Goal: Task Accomplishment & Management: Manage account settings

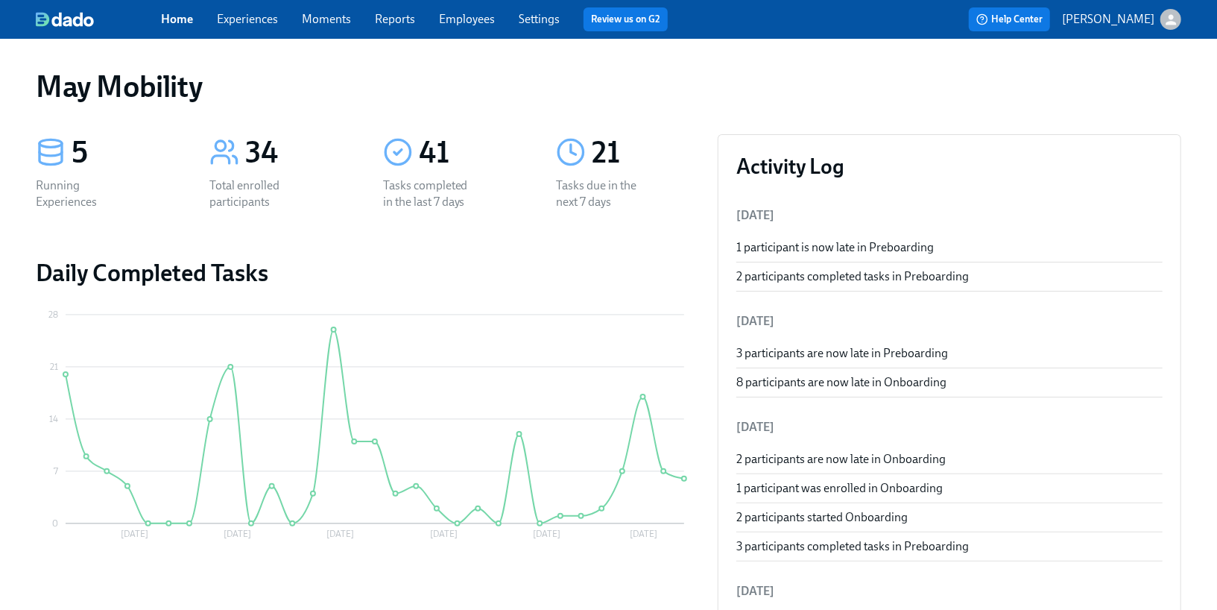
click at [253, 27] on span "Experiences" at bounding box center [247, 19] width 61 height 16
click at [239, 17] on link "Experiences" at bounding box center [247, 19] width 61 height 14
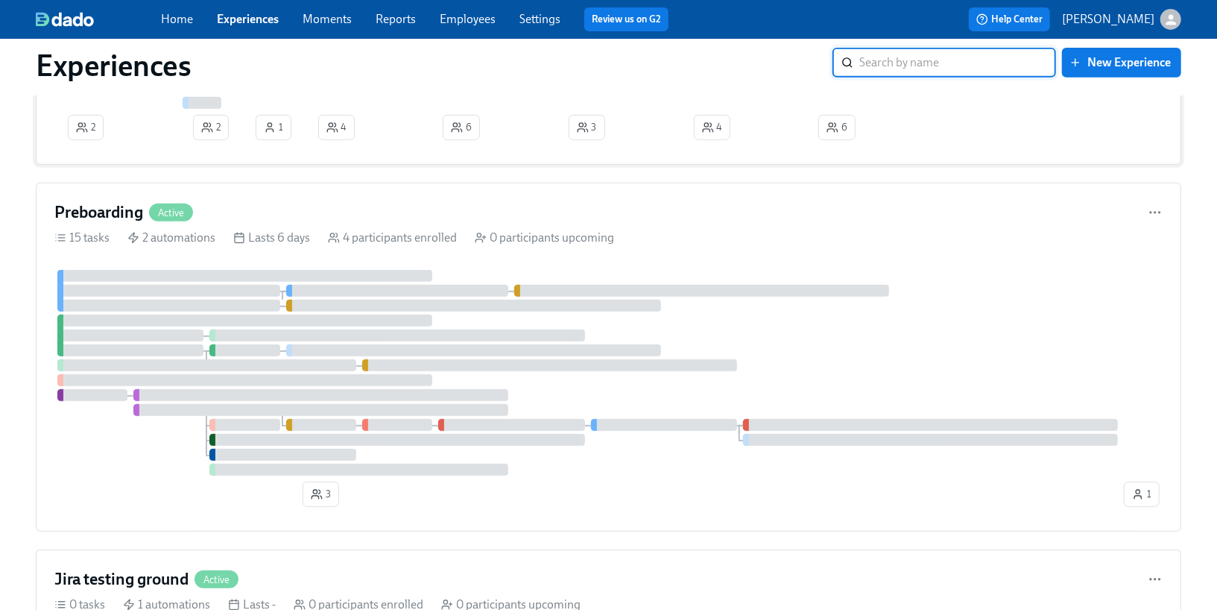
scroll to position [413, 0]
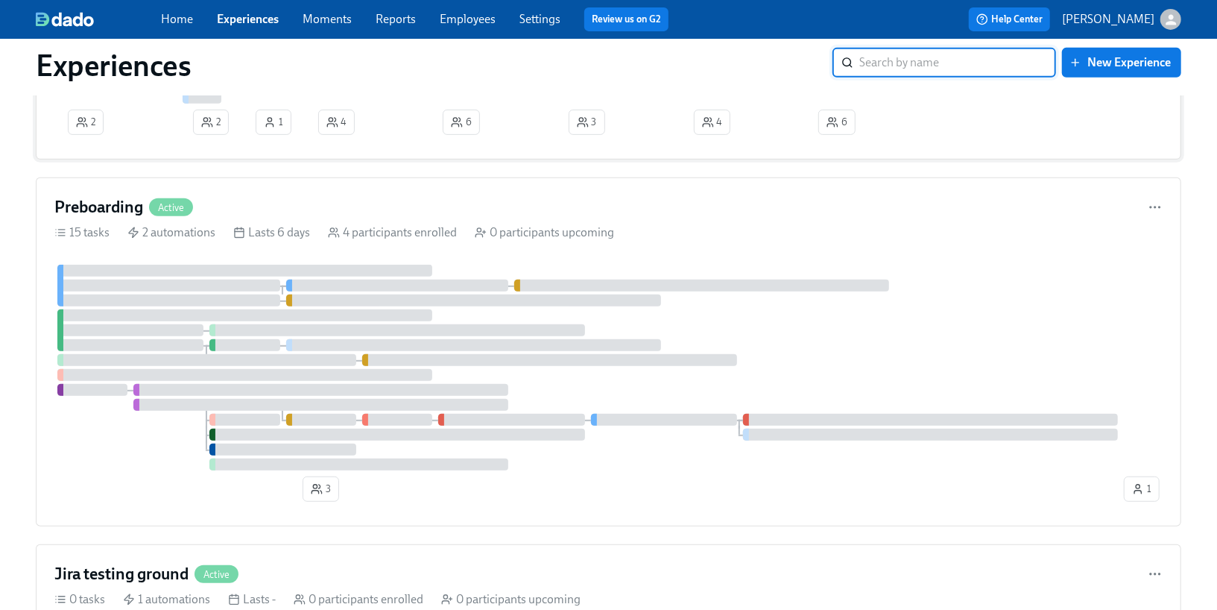
click at [266, 249] on div "Preboarding Active 15 tasks 2 automations Lasts 6 days 4 participants enrolled …" at bounding box center [609, 351] width 1146 height 349
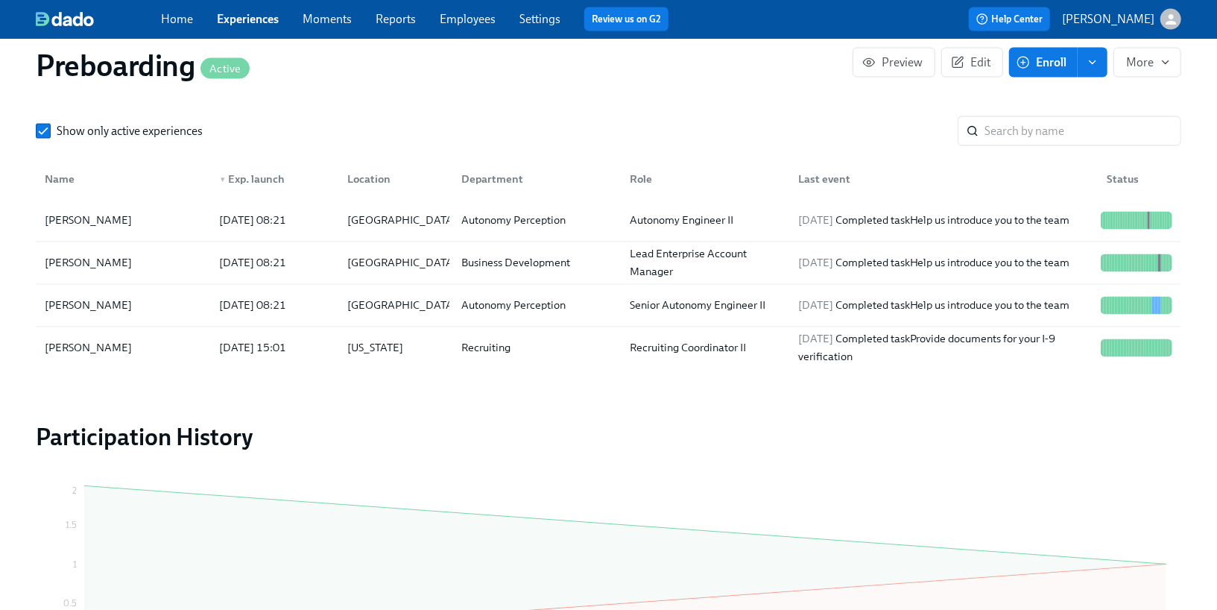
scroll to position [1611, 0]
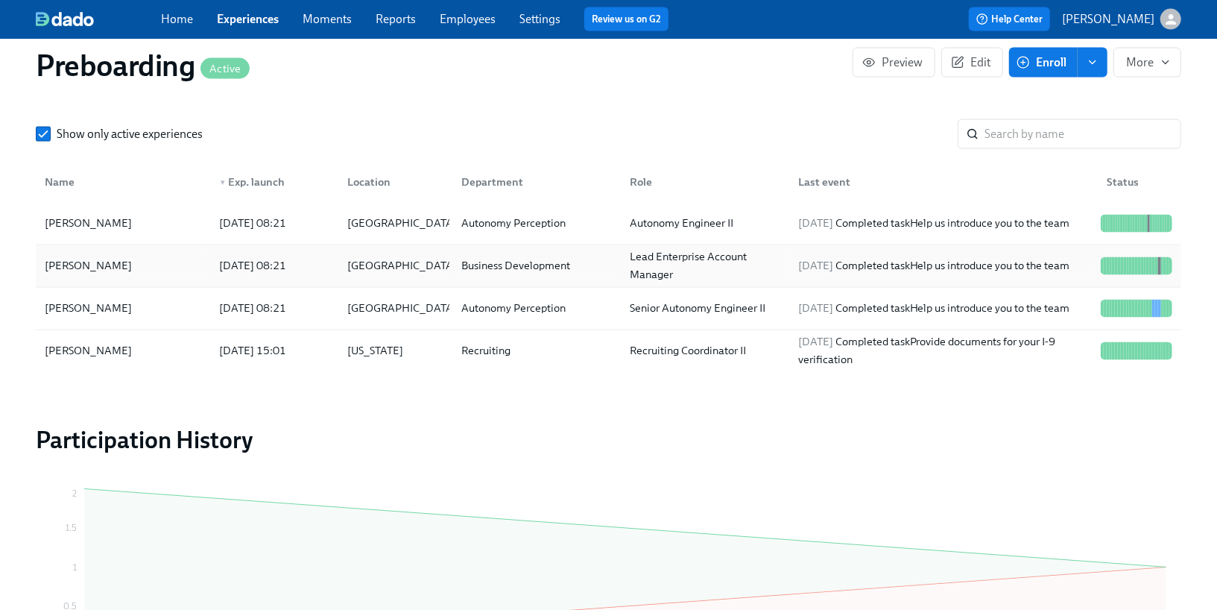
click at [331, 259] on div "[DATE] 08:21" at bounding box center [271, 266] width 129 height 30
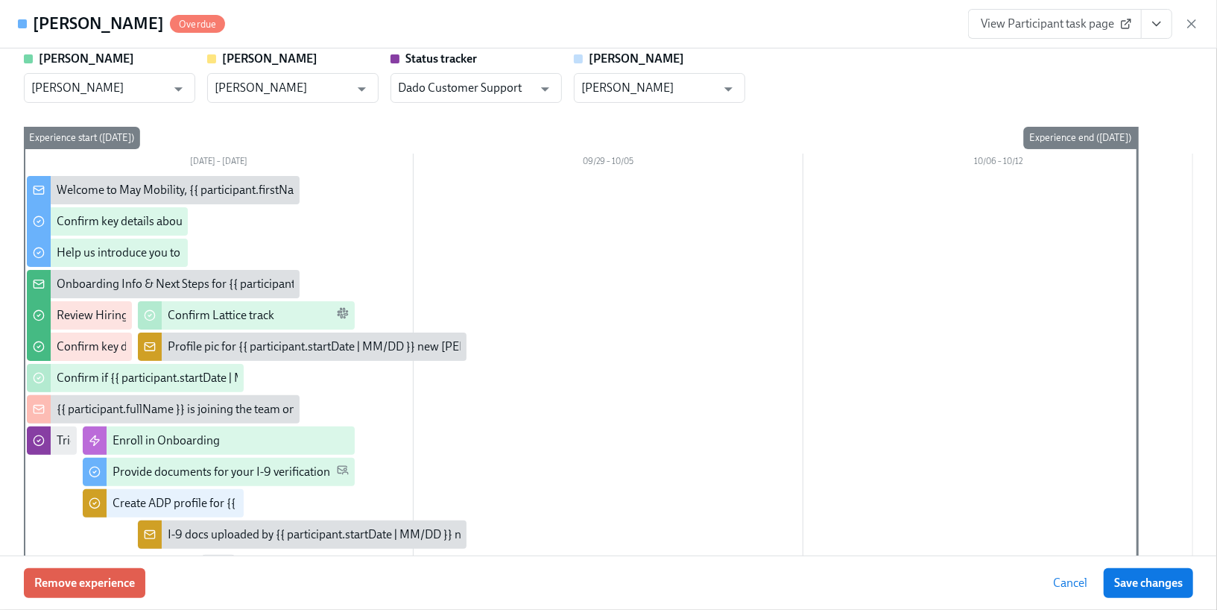
scroll to position [6, 0]
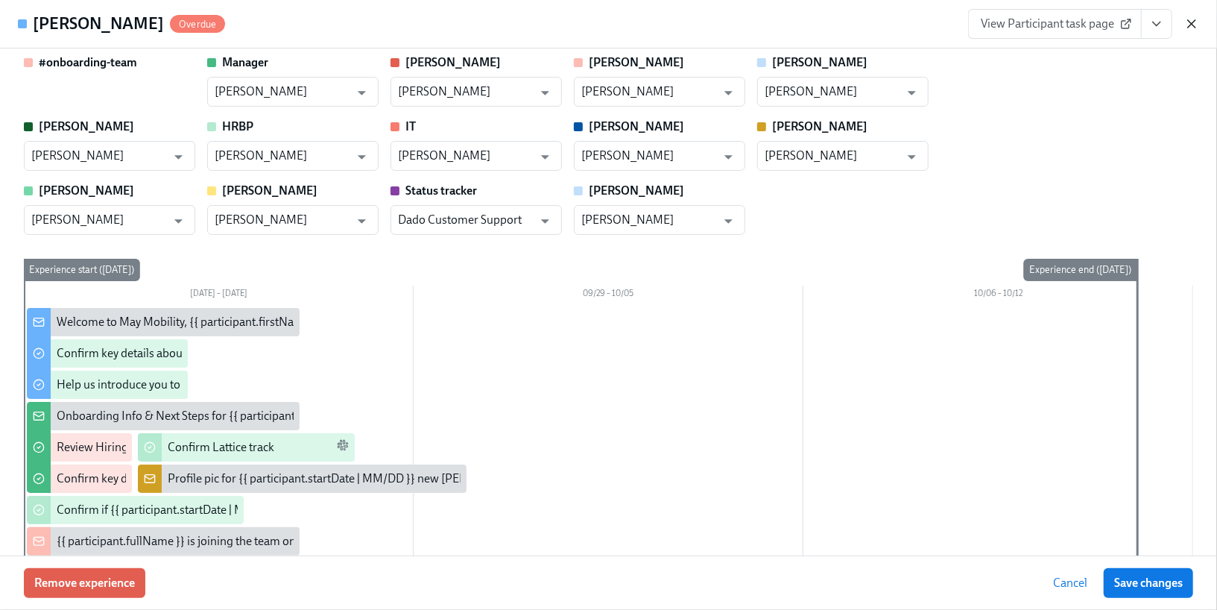
click at [1196, 24] on icon "button" at bounding box center [1192, 23] width 15 height 15
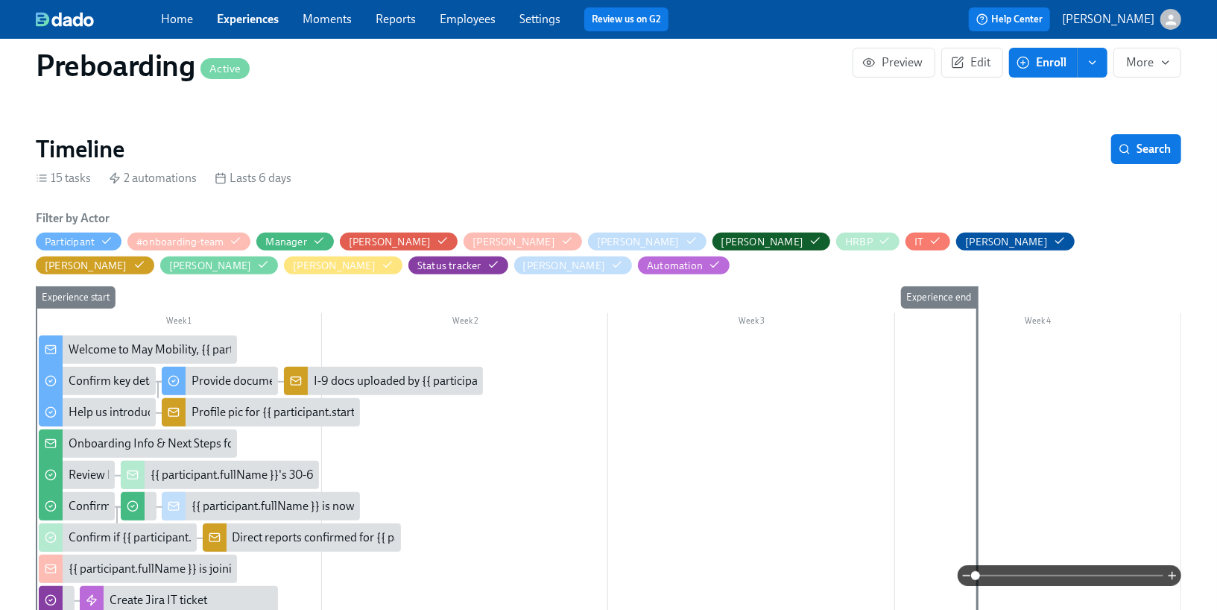
scroll to position [242, 0]
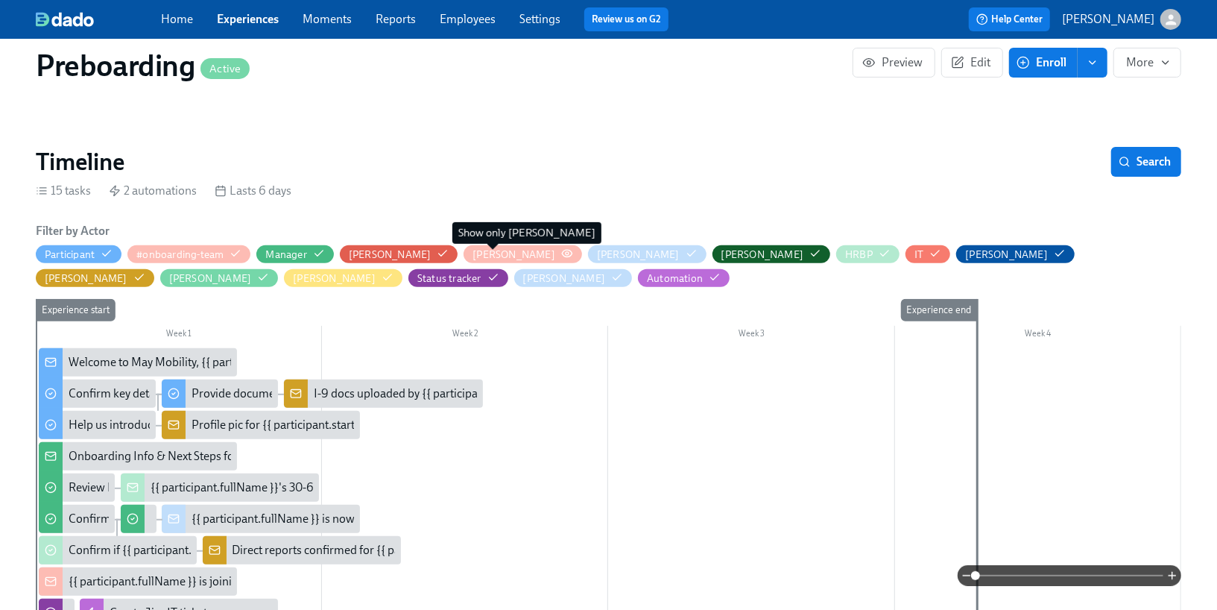
click at [562, 255] on icon "button" at bounding box center [567, 253] width 10 height 7
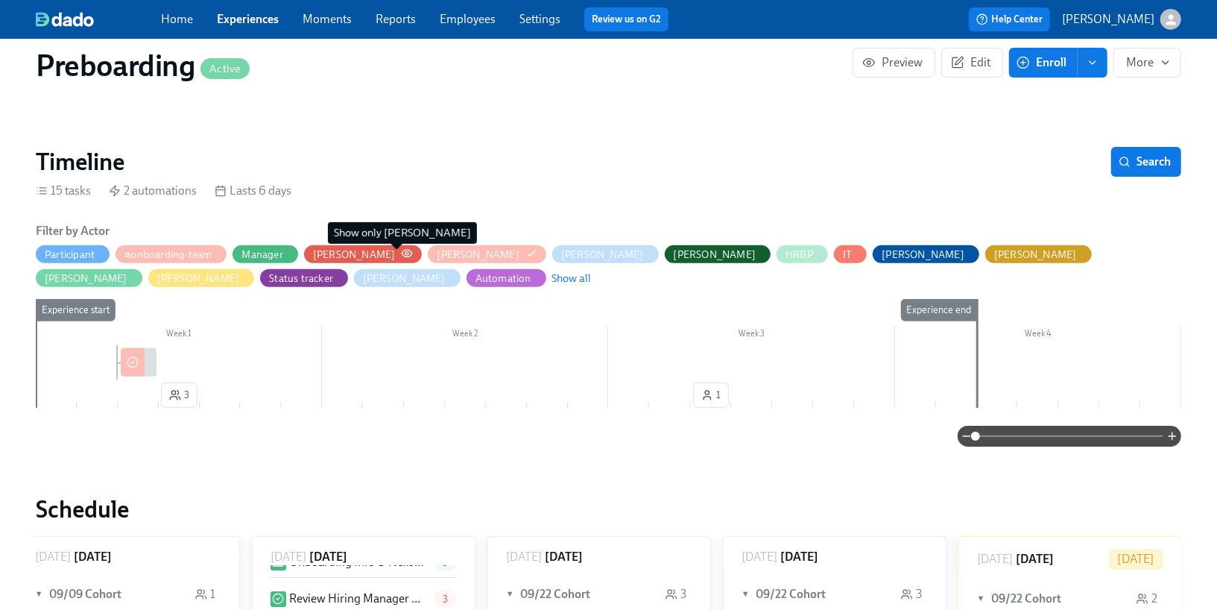
click at [401, 256] on icon "button" at bounding box center [407, 254] width 12 height 12
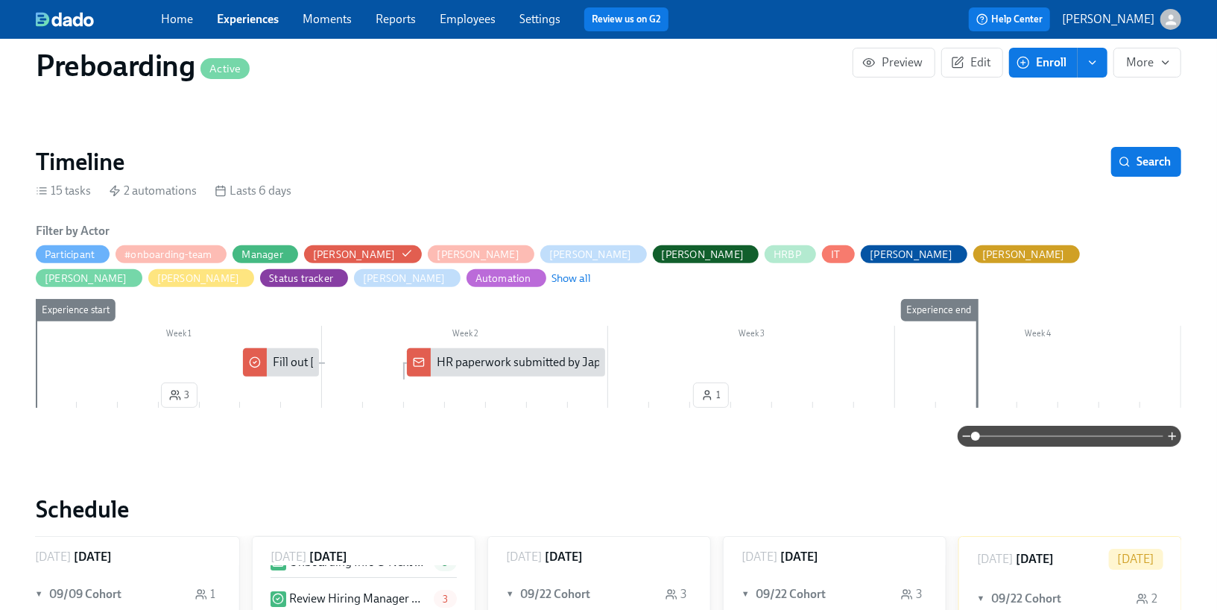
click at [451, 245] on div "[PERSON_NAME]" at bounding box center [481, 254] width 107 height 18
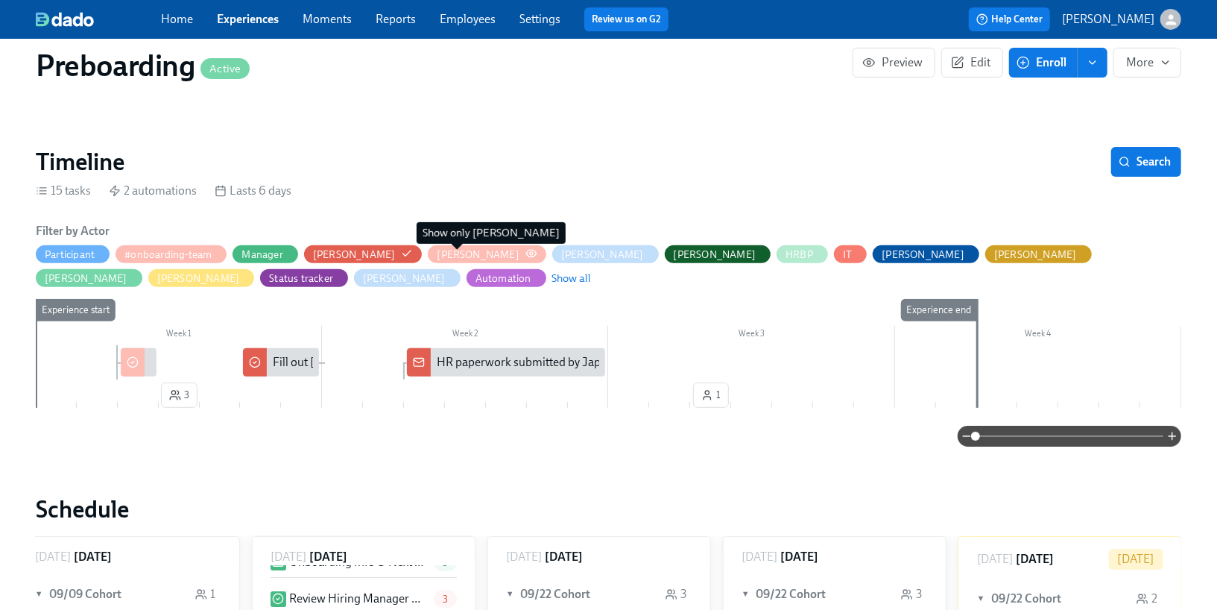
click at [526, 256] on icon "button" at bounding box center [532, 254] width 12 height 12
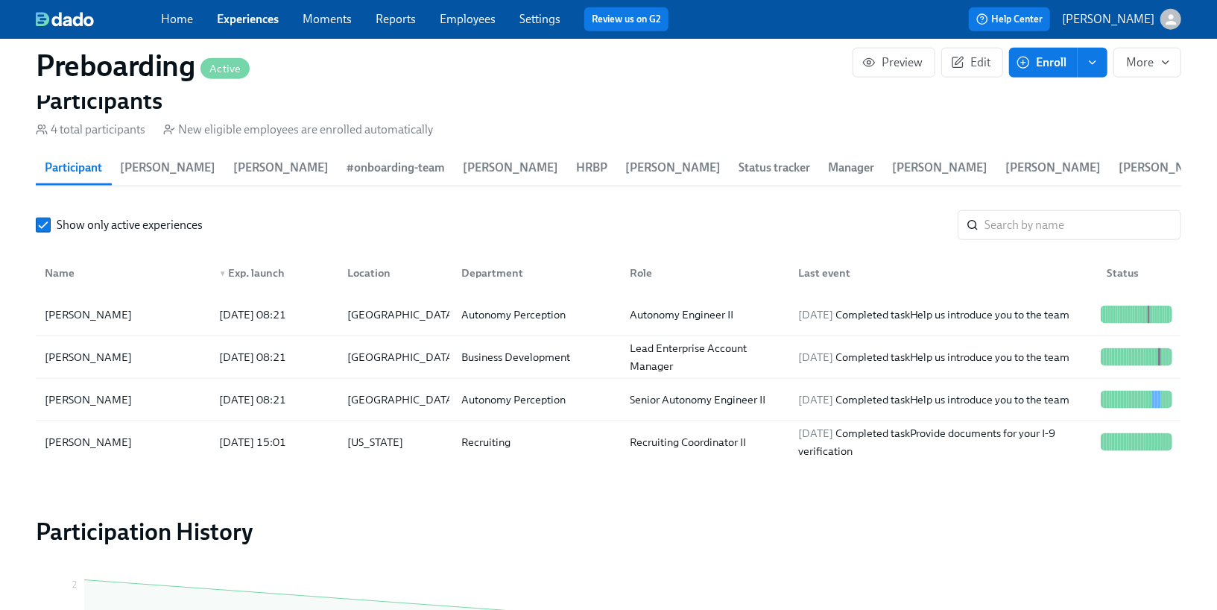
scroll to position [1176, 0]
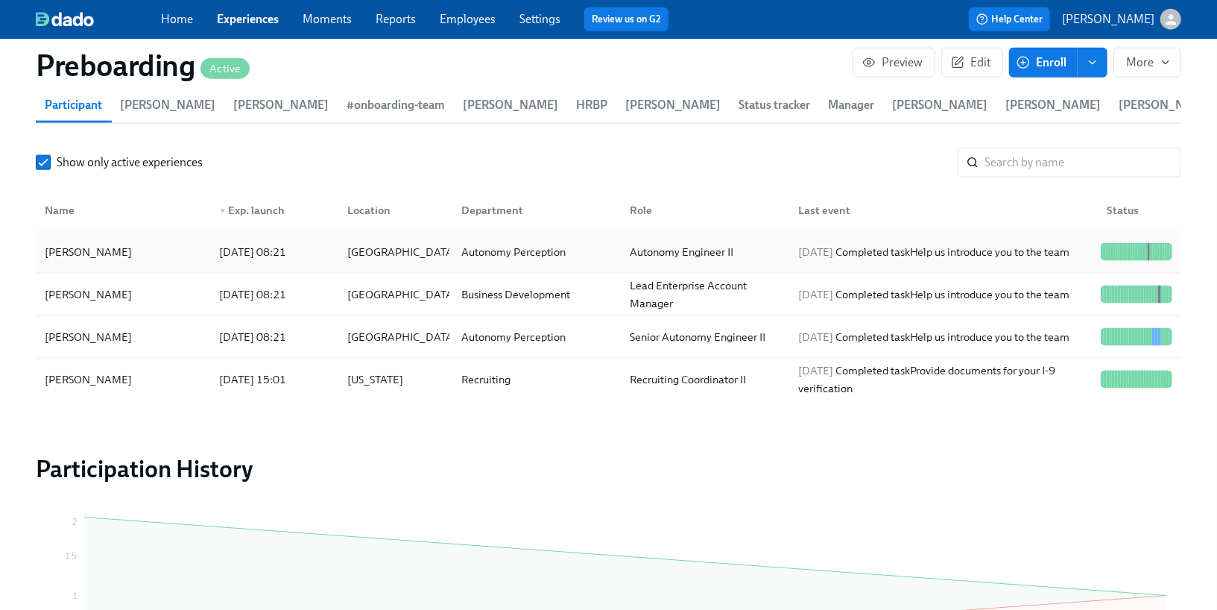
click at [195, 261] on div "[PERSON_NAME]" at bounding box center [123, 252] width 168 height 30
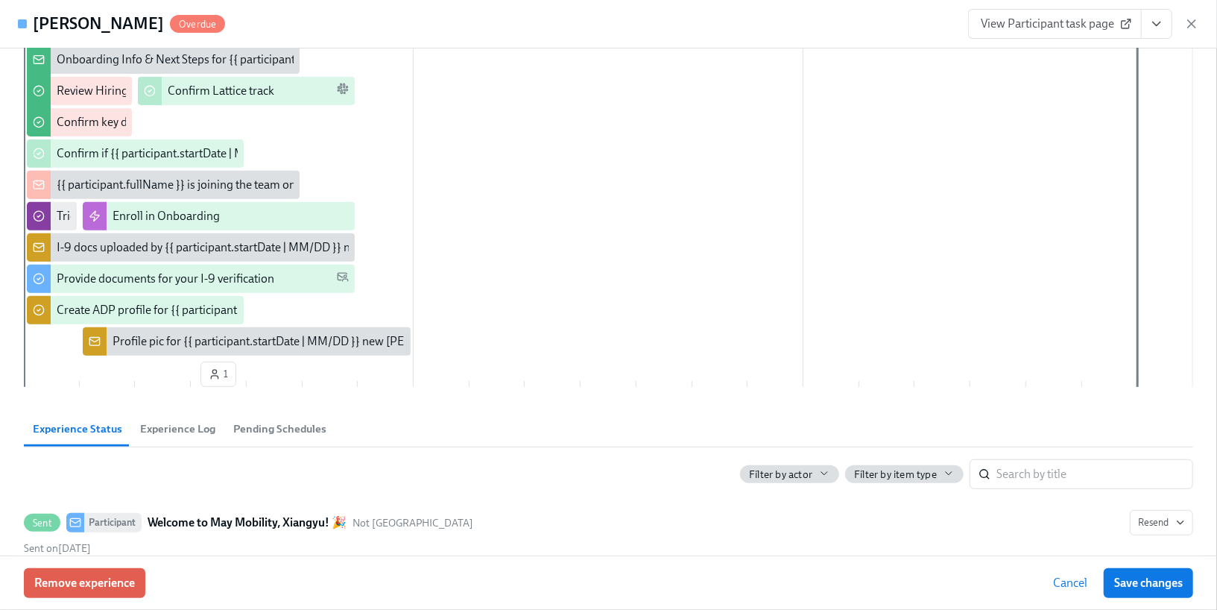
scroll to position [232, 0]
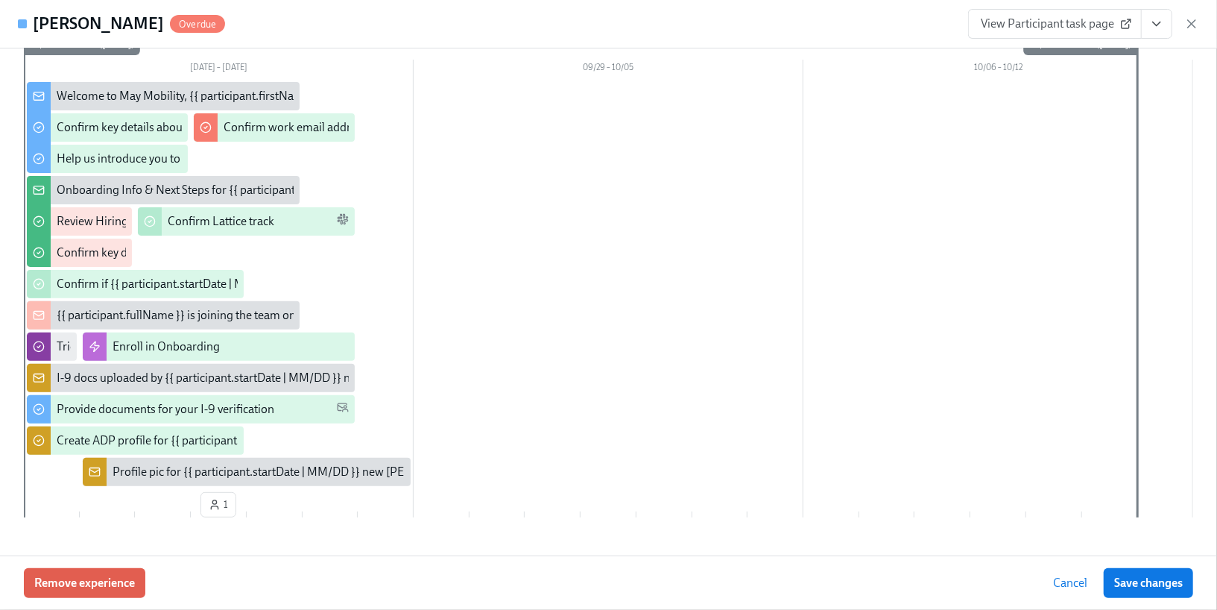
click at [1200, 31] on div "[PERSON_NAME] Overdue View Participant task page" at bounding box center [608, 24] width 1217 height 48
click at [1194, 28] on icon "button" at bounding box center [1192, 23] width 15 height 15
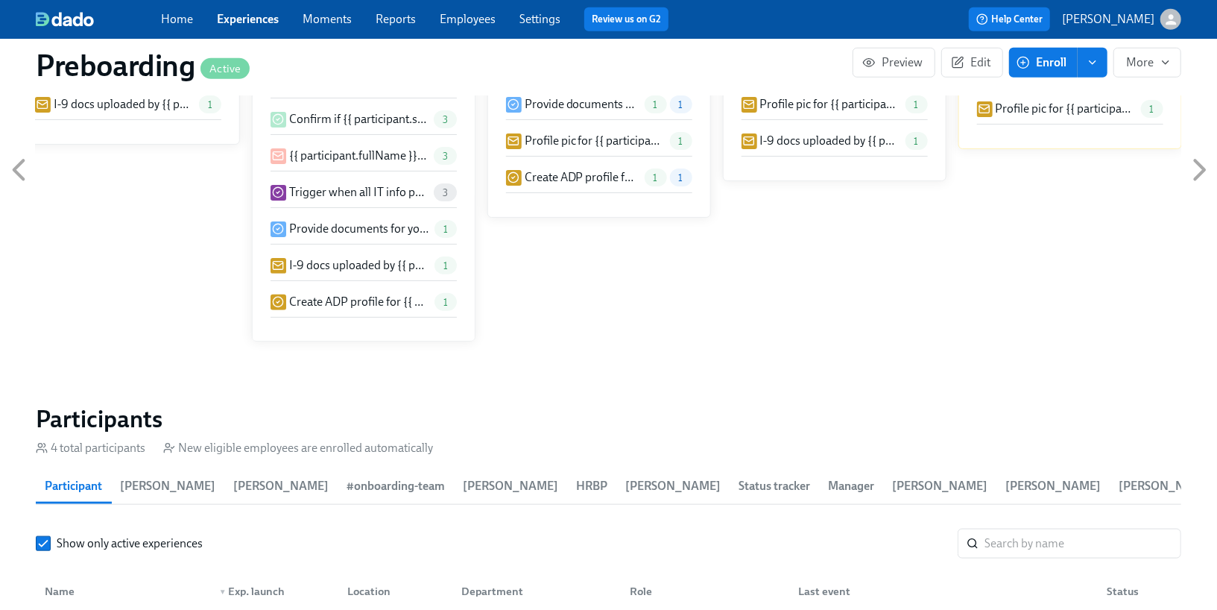
scroll to position [598, 0]
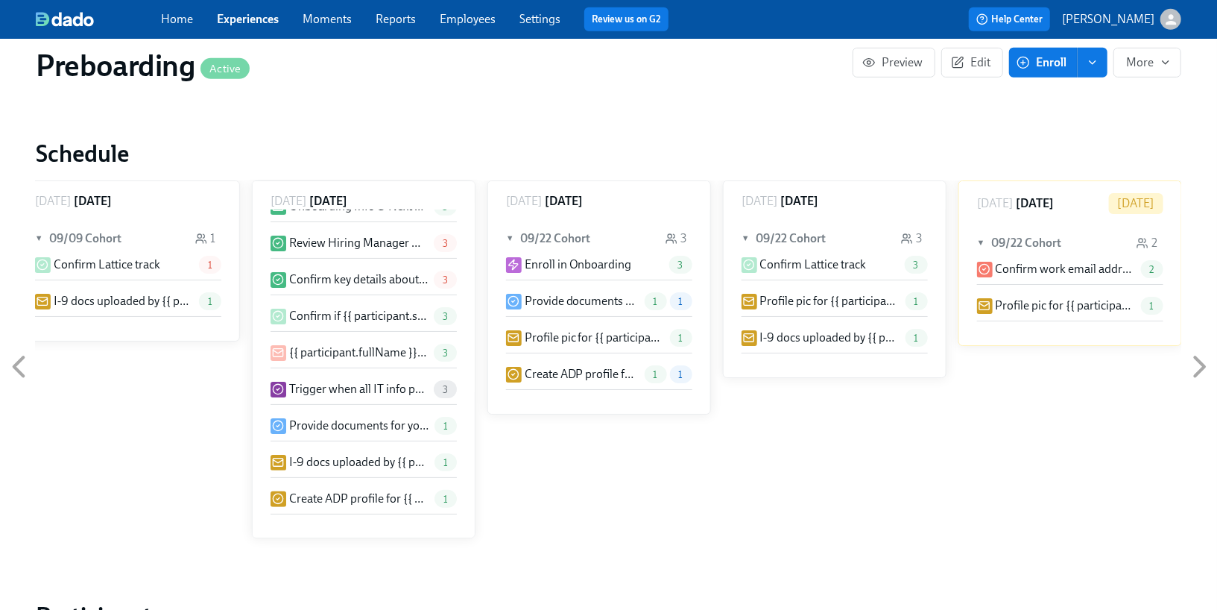
click at [258, 19] on link "Experiences" at bounding box center [248, 19] width 62 height 14
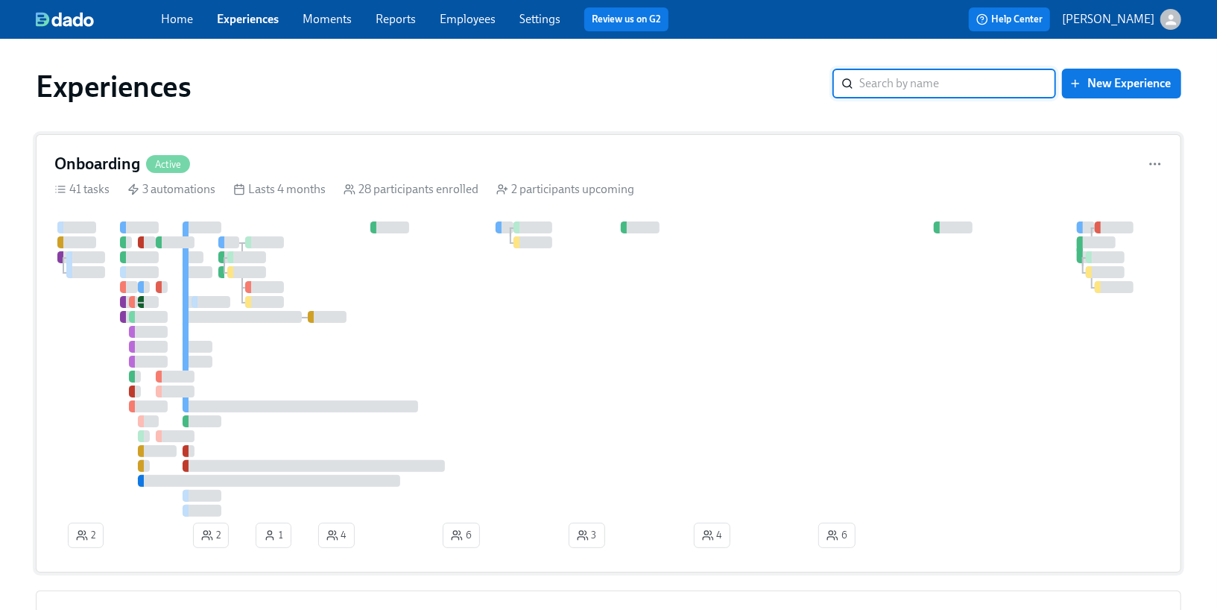
click at [204, 253] on div at bounding box center [617, 368] width 1127 height 295
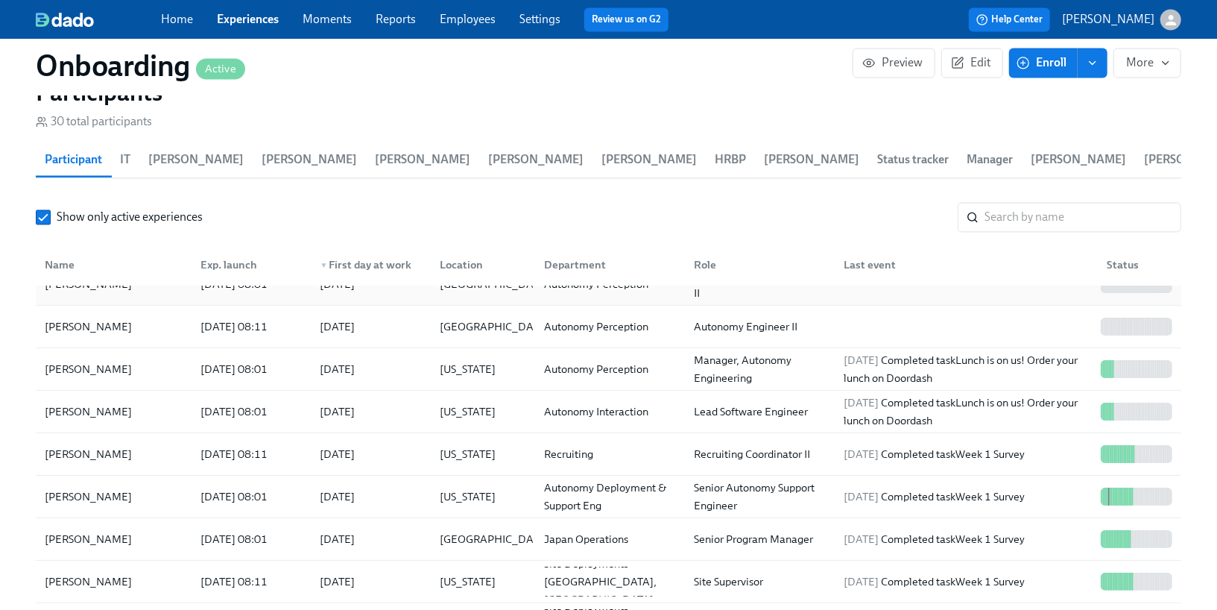
scroll to position [110, 0]
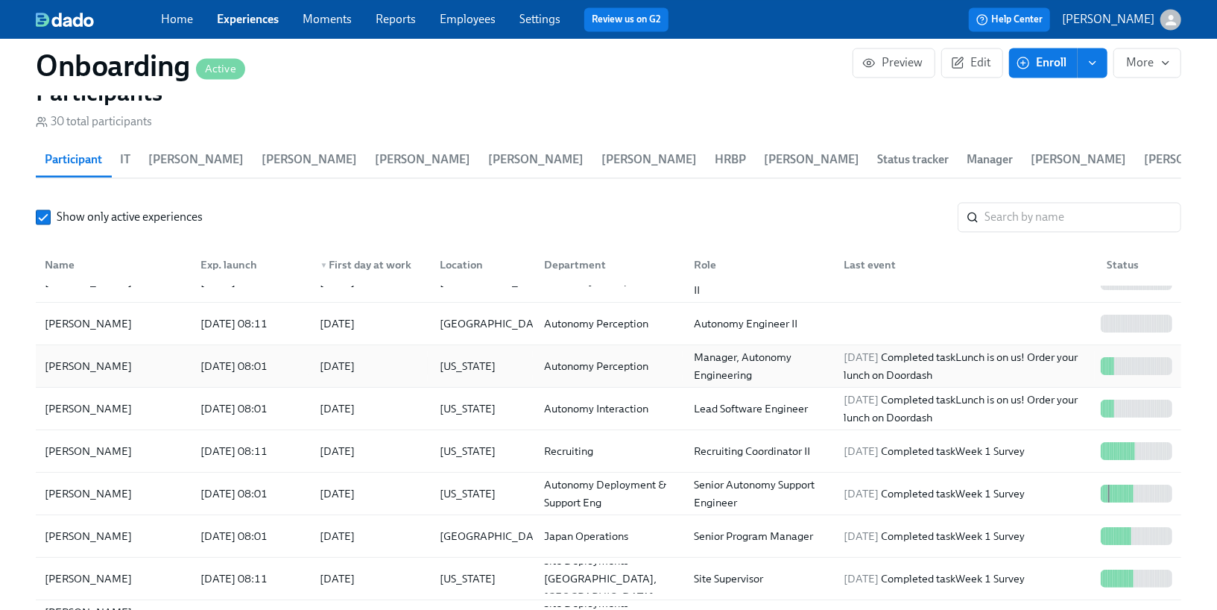
click at [182, 351] on div "[PERSON_NAME]" at bounding box center [114, 366] width 150 height 30
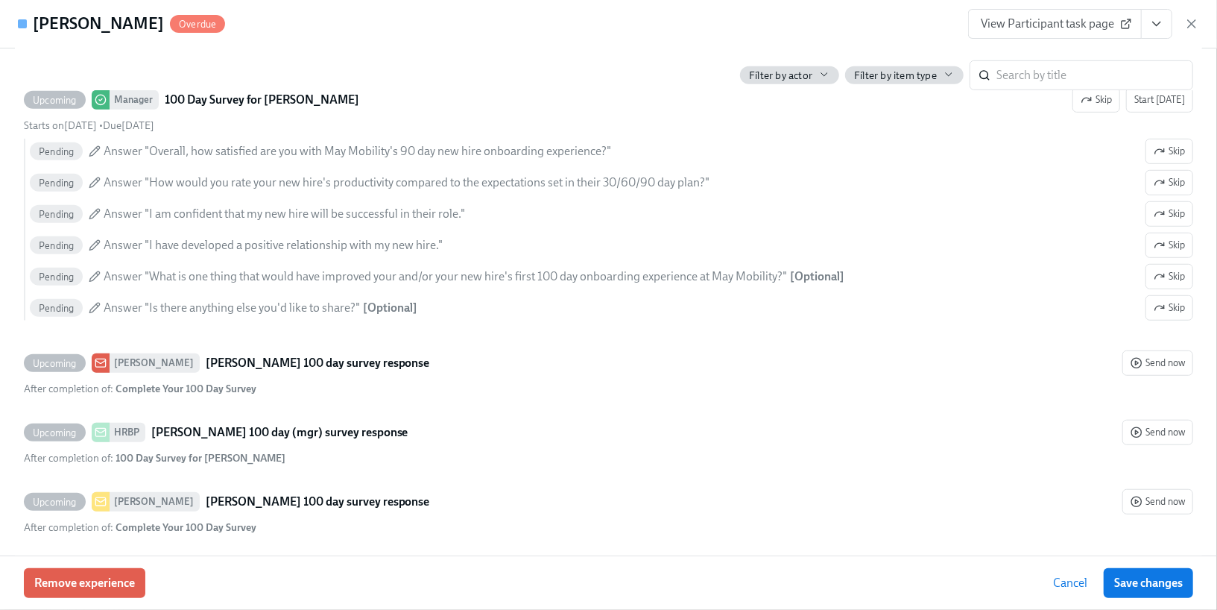
scroll to position [7908, 0]
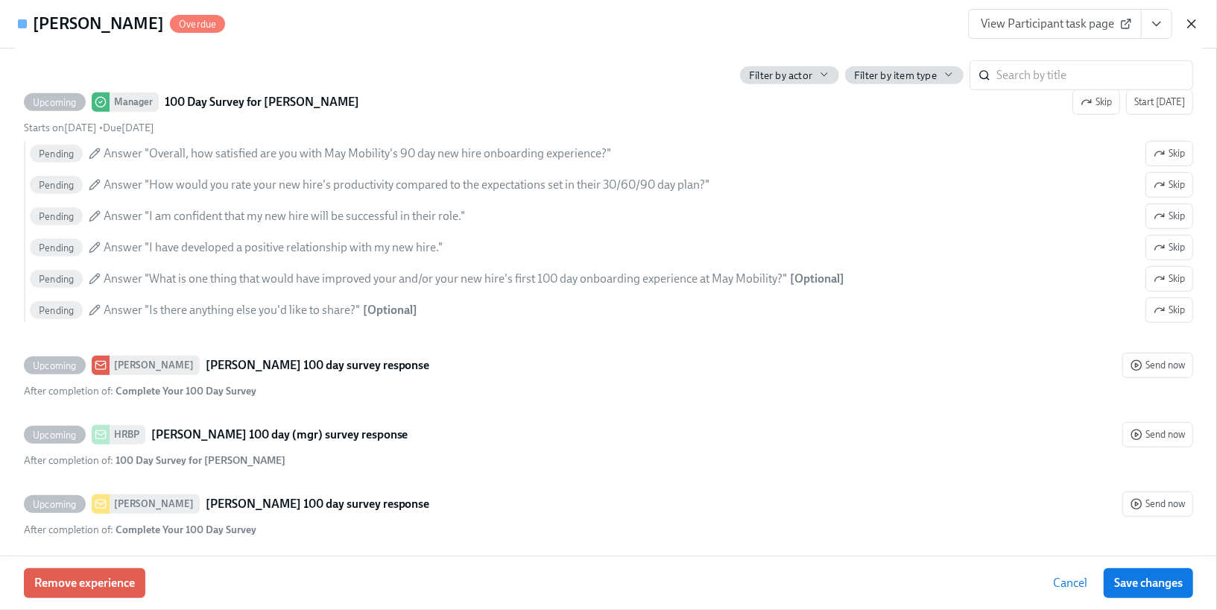
click at [1192, 22] on icon "button" at bounding box center [1191, 23] width 7 height 7
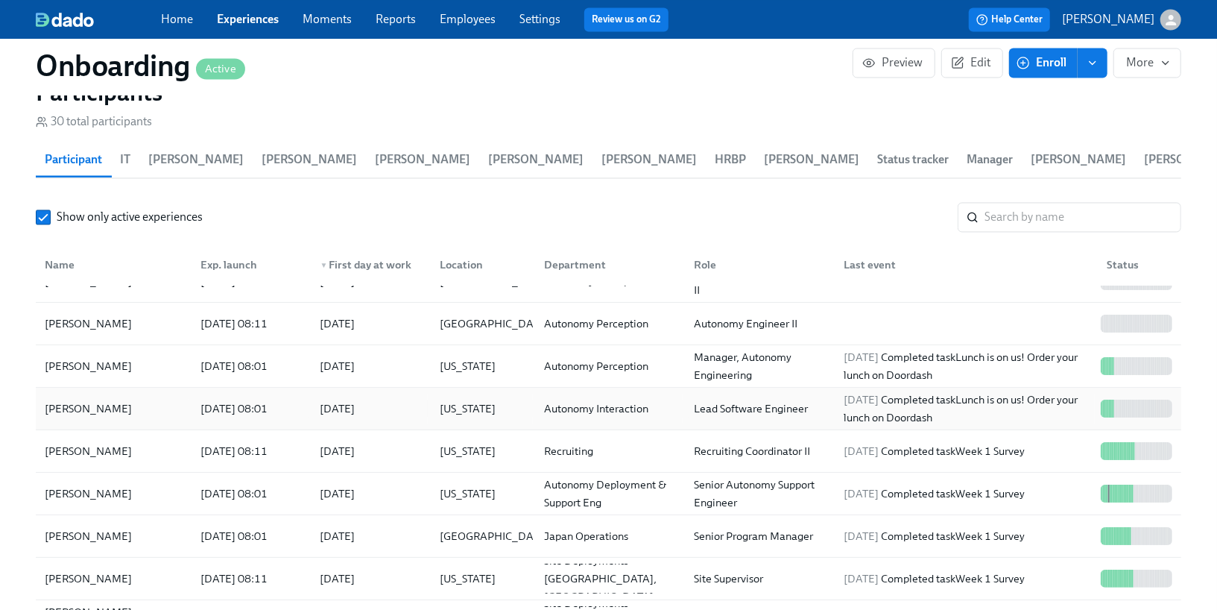
click at [256, 402] on div "[PERSON_NAME] [DATE] 08:01 2025/09/22 [US_STATE] Autonomy Interaction Lead Soft…" at bounding box center [609, 409] width 1146 height 42
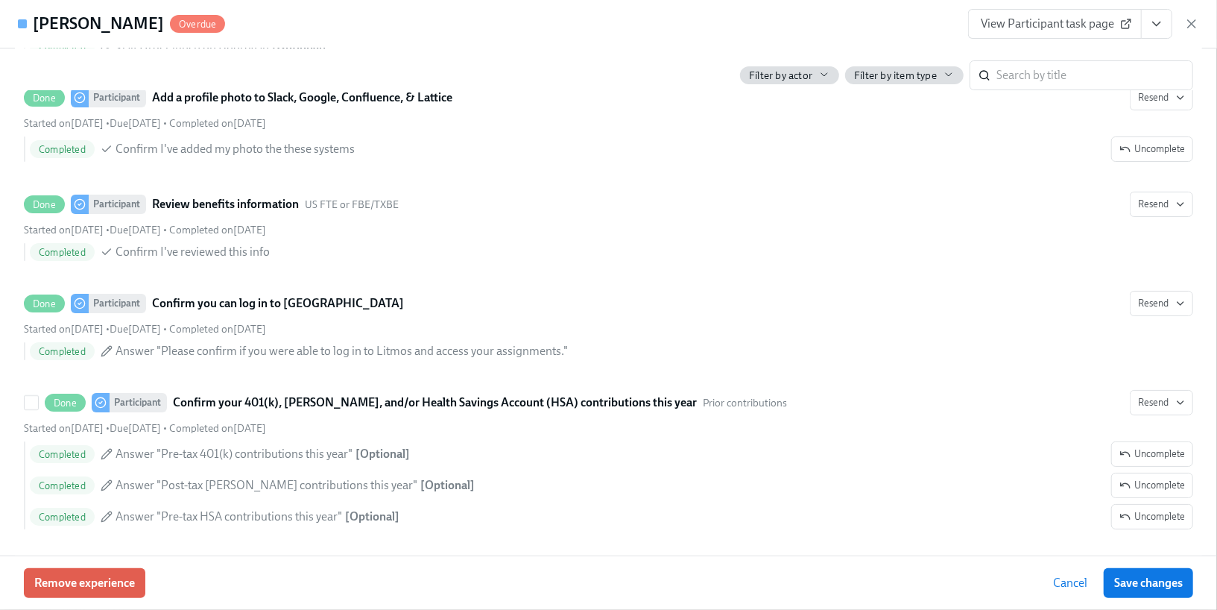
scroll to position [3627, 0]
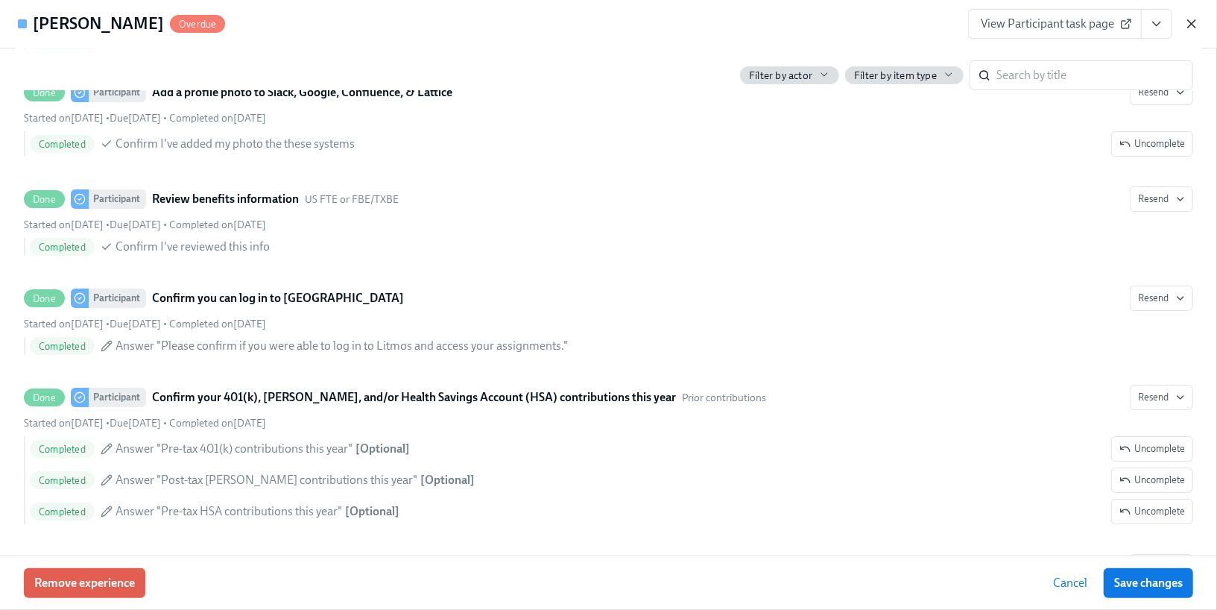
click at [1189, 24] on icon "button" at bounding box center [1192, 23] width 15 height 15
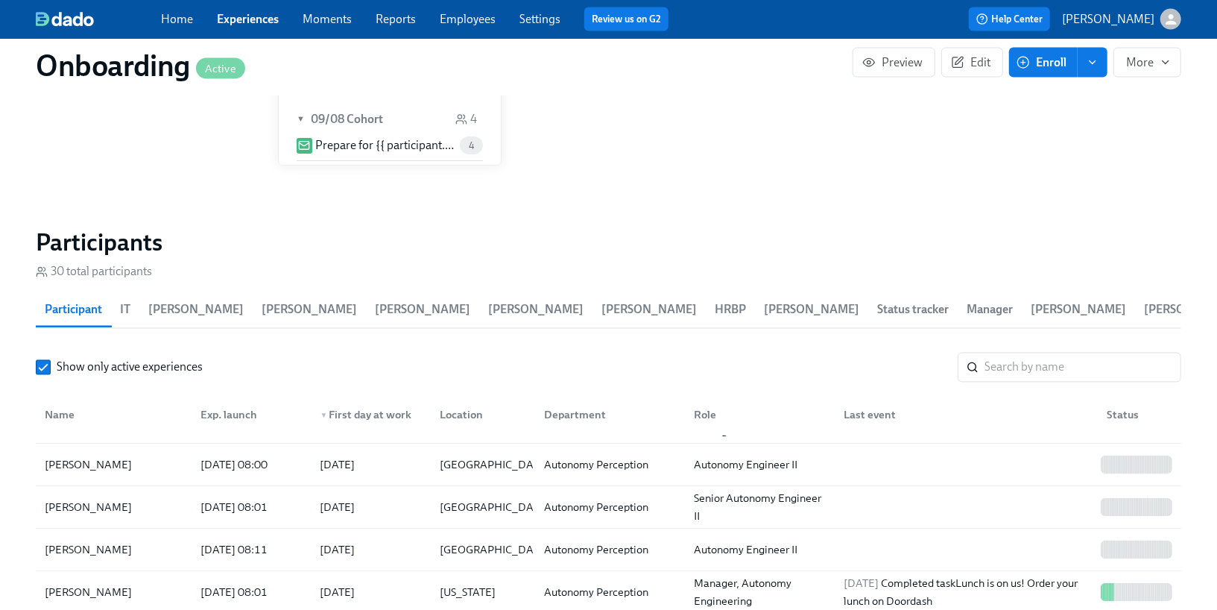
scroll to position [40, 0]
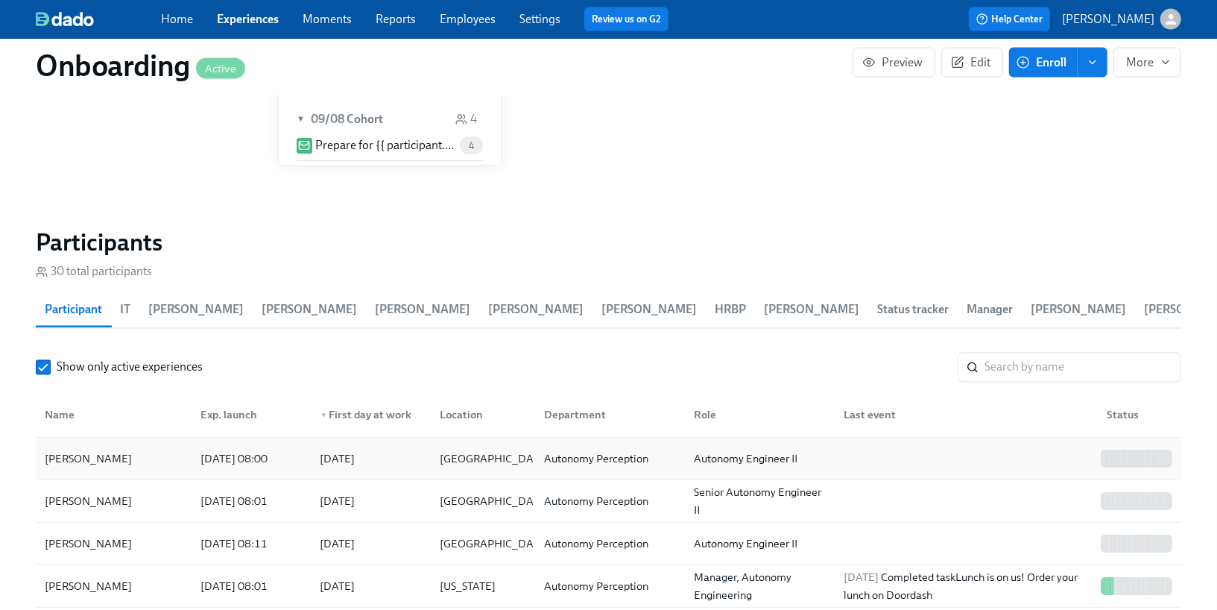
click at [416, 444] on div "[DATE]" at bounding box center [369, 459] width 120 height 30
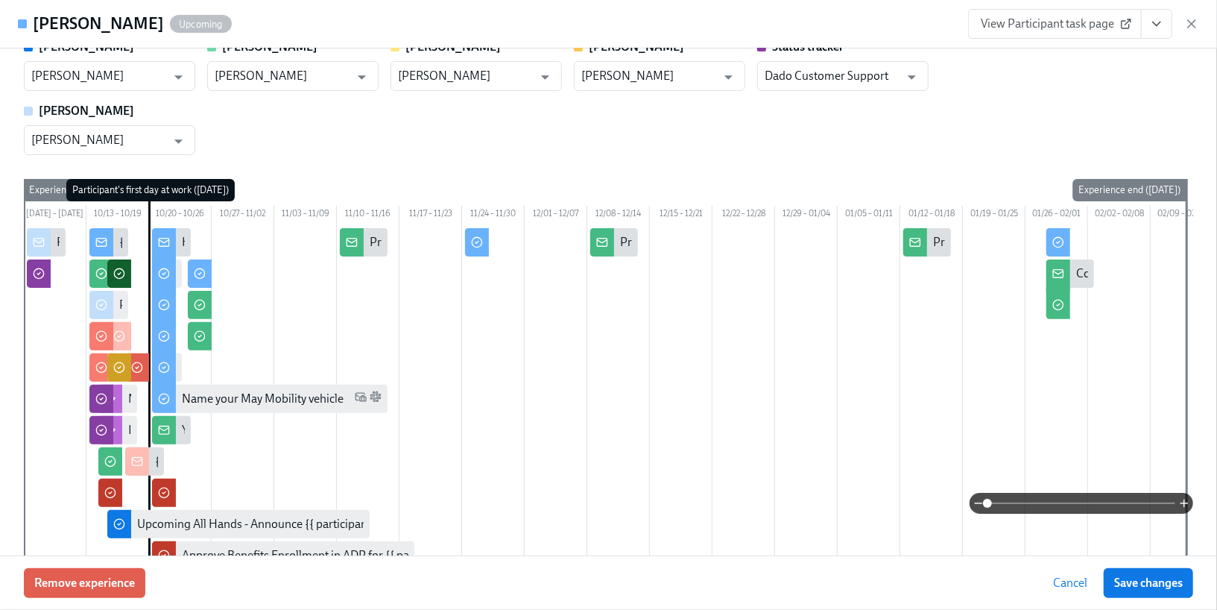
scroll to position [227, 0]
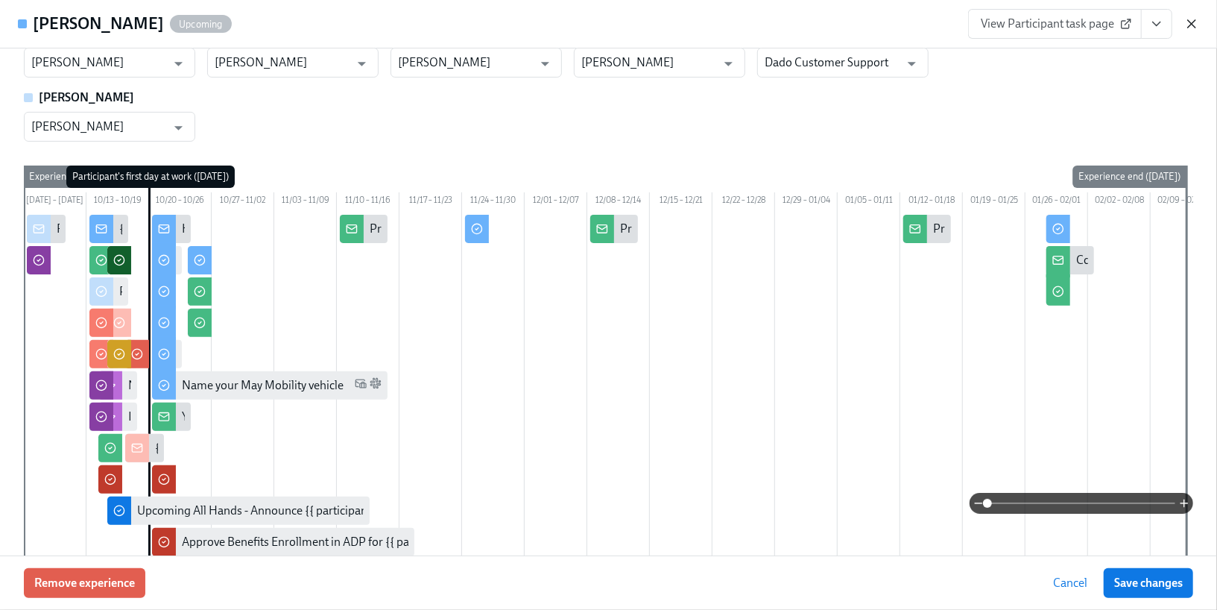
click at [1197, 29] on icon "button" at bounding box center [1192, 23] width 15 height 15
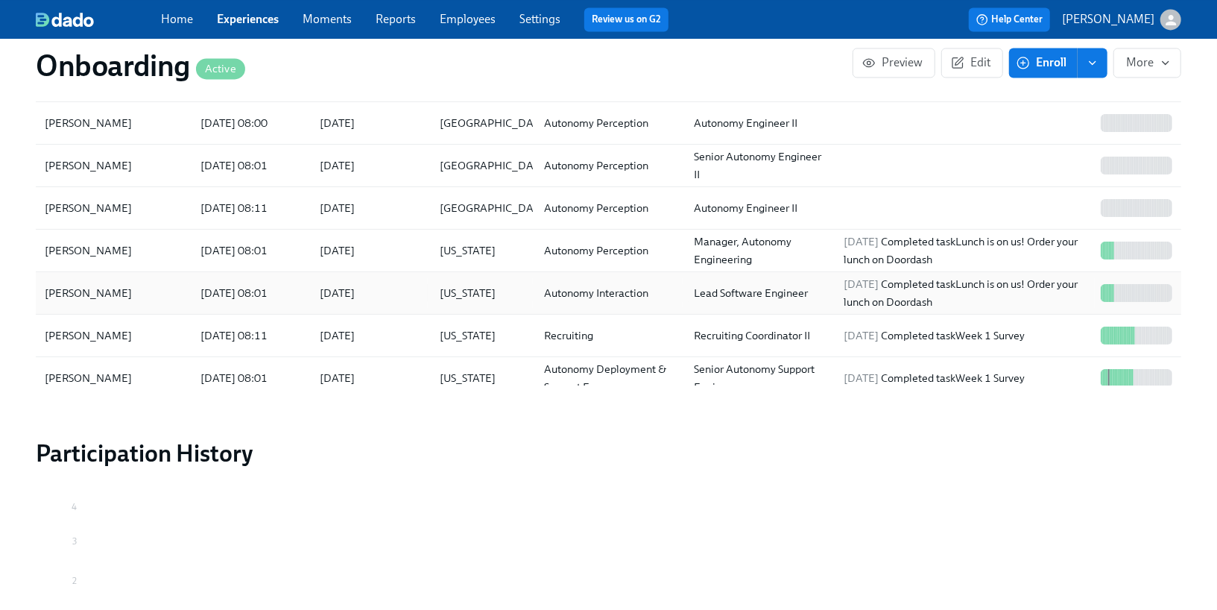
scroll to position [1950, 0]
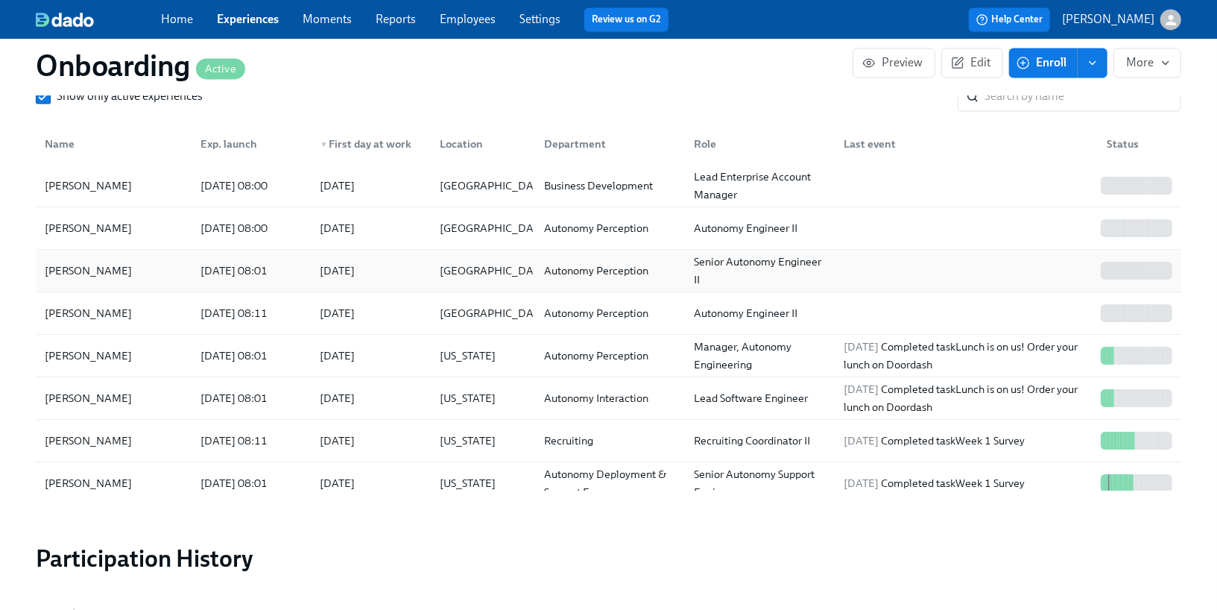
click at [268, 262] on div "[DATE] 08:01" at bounding box center [234, 271] width 79 height 18
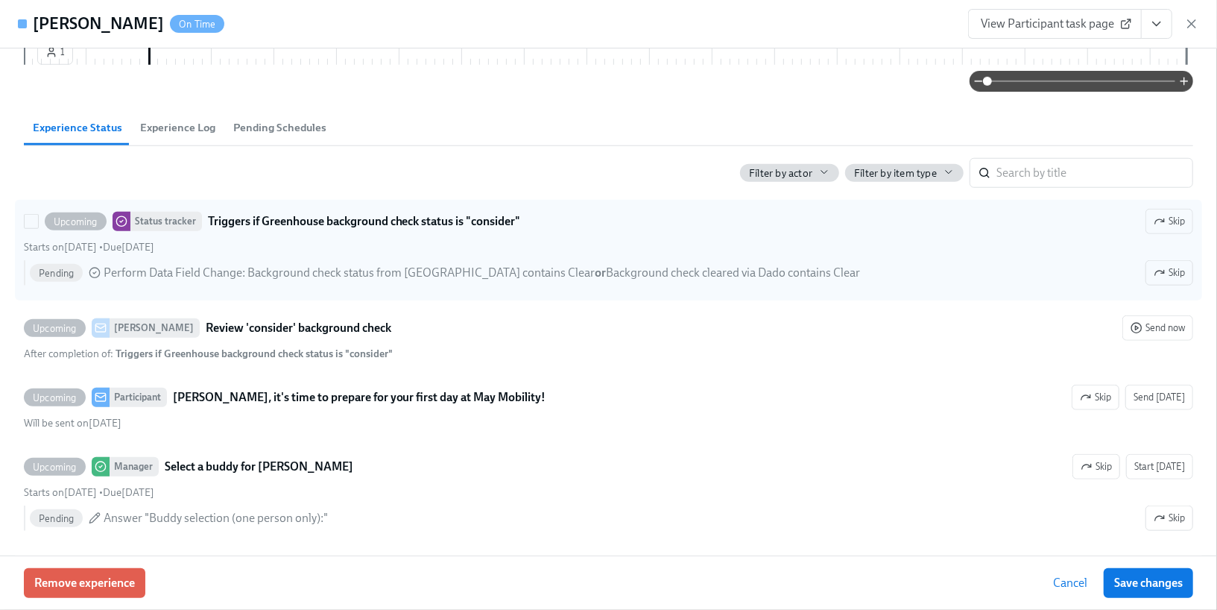
scroll to position [875, 0]
click at [280, 277] on div "Upcoming Status tracker Triggers if Greenhouse background check status is "cons…" at bounding box center [609, 250] width 1170 height 83
click at [38, 229] on input "Upcoming Status tracker Triggers if Greenhouse background check status is "cons…" at bounding box center [31, 221] width 13 height 13
checkbox input "true"
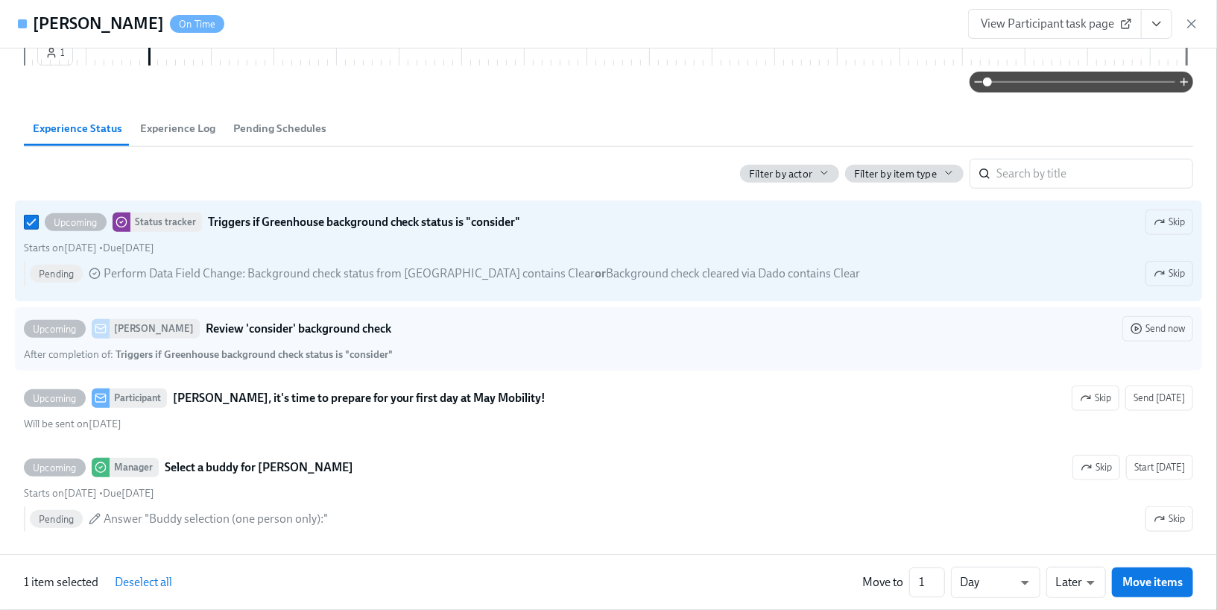
click at [330, 339] on div "Upcoming [PERSON_NAME] Review 'consider' background check Send now" at bounding box center [609, 328] width 1170 height 25
click at [38, 335] on input "Upcoming [PERSON_NAME] Review 'consider' background check Send now After comple…" at bounding box center [31, 328] width 13 height 13
checkbox input "true"
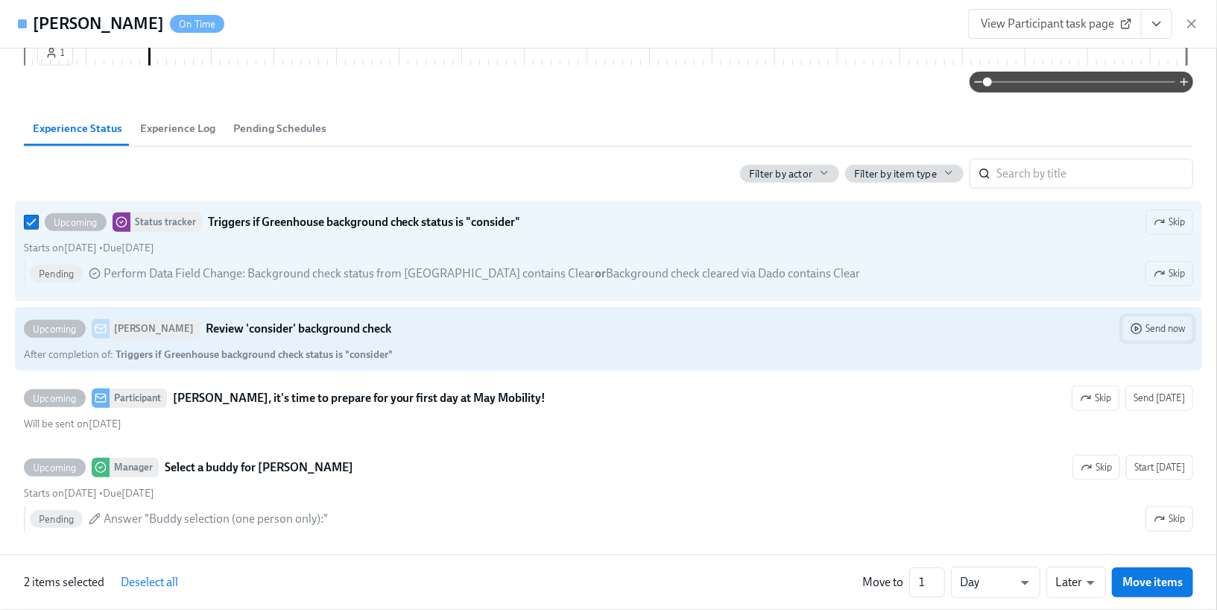
click at [1161, 336] on span "Send now" at bounding box center [1158, 328] width 54 height 15
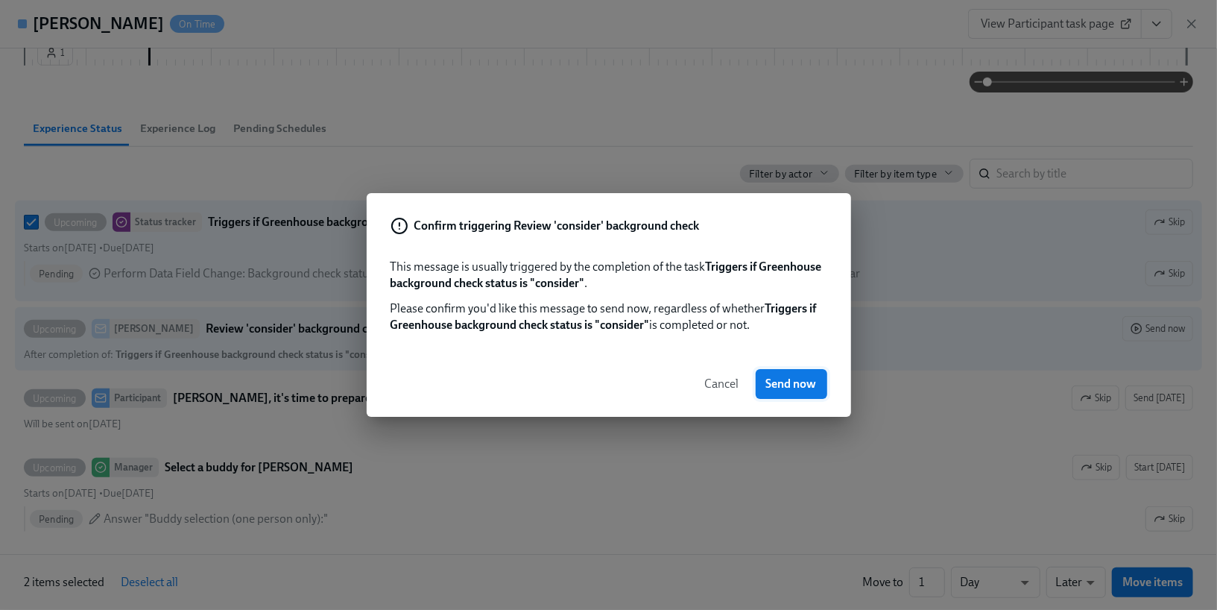
click at [801, 384] on span "Send now" at bounding box center [791, 383] width 51 height 15
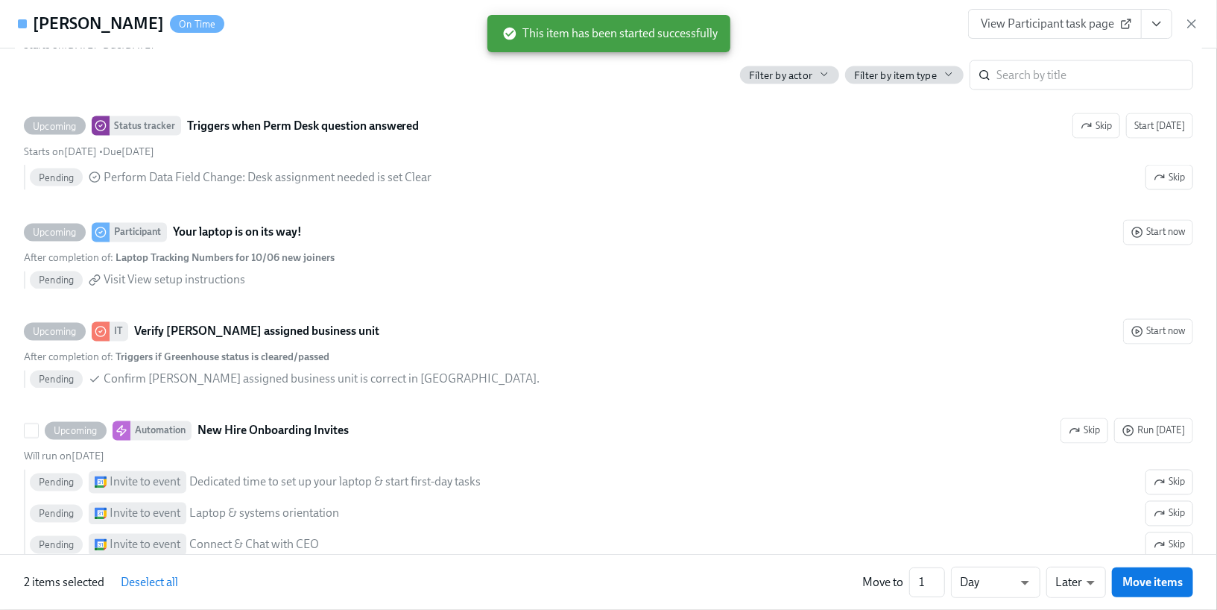
scroll to position [1683, 0]
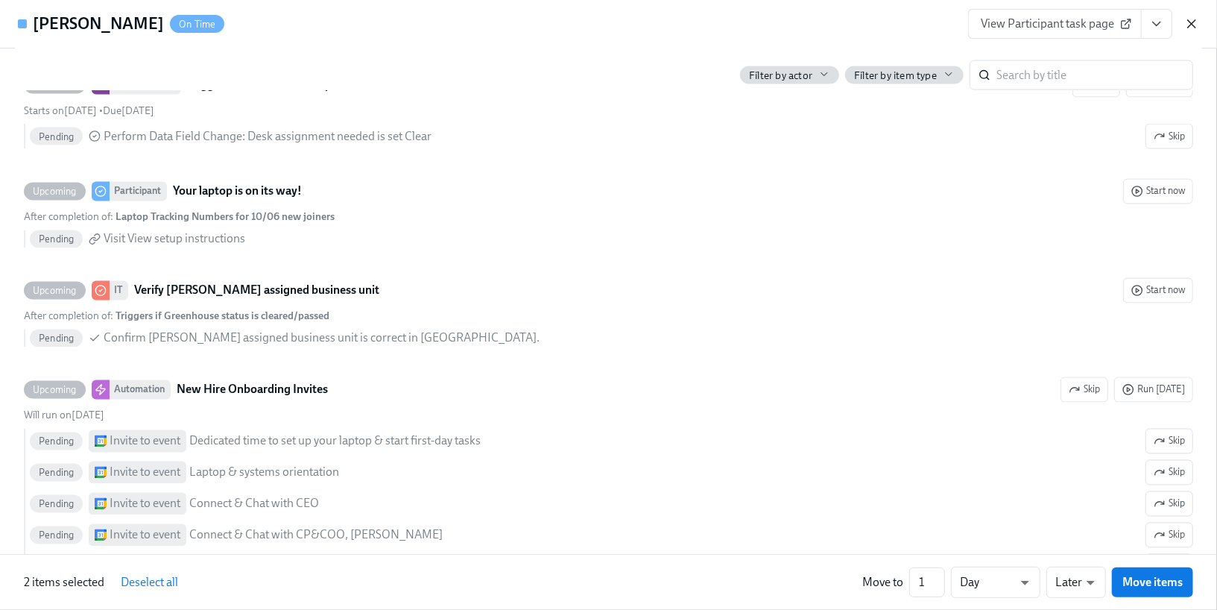
click at [1190, 25] on icon "button" at bounding box center [1191, 23] width 7 height 7
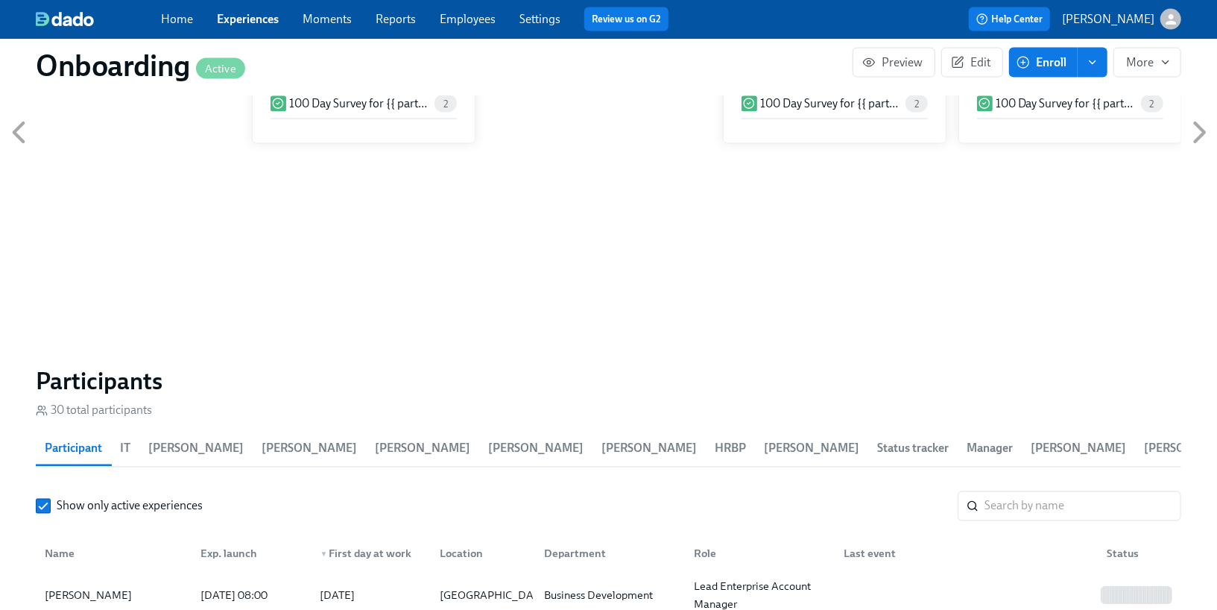
scroll to position [1459, 0]
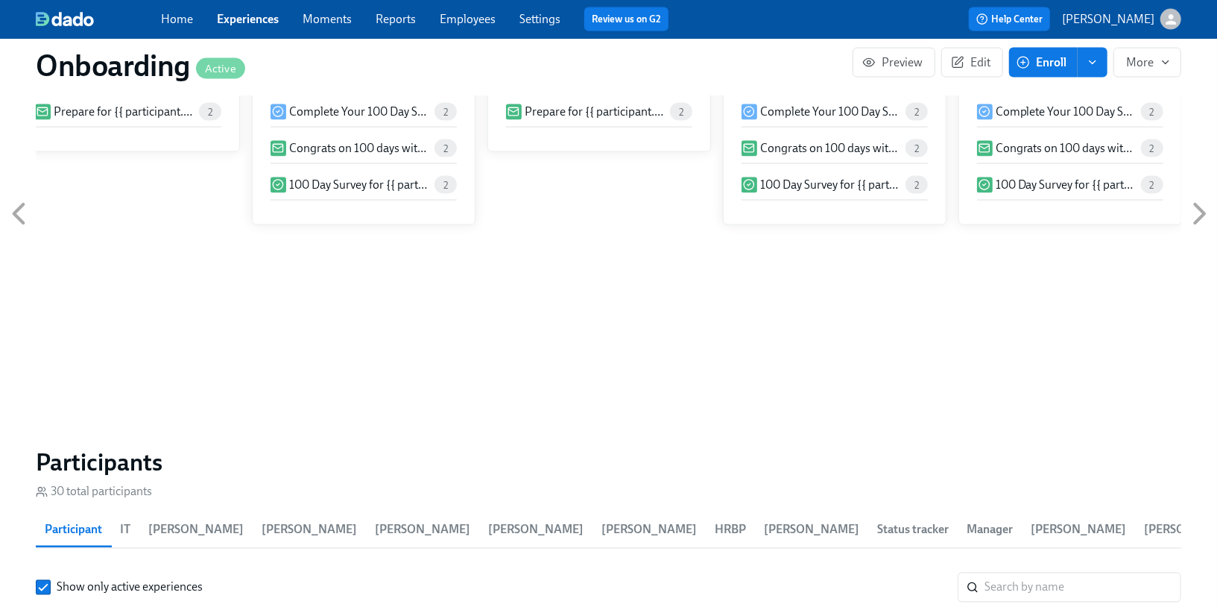
click at [224, 21] on link "Experiences" at bounding box center [248, 19] width 62 height 14
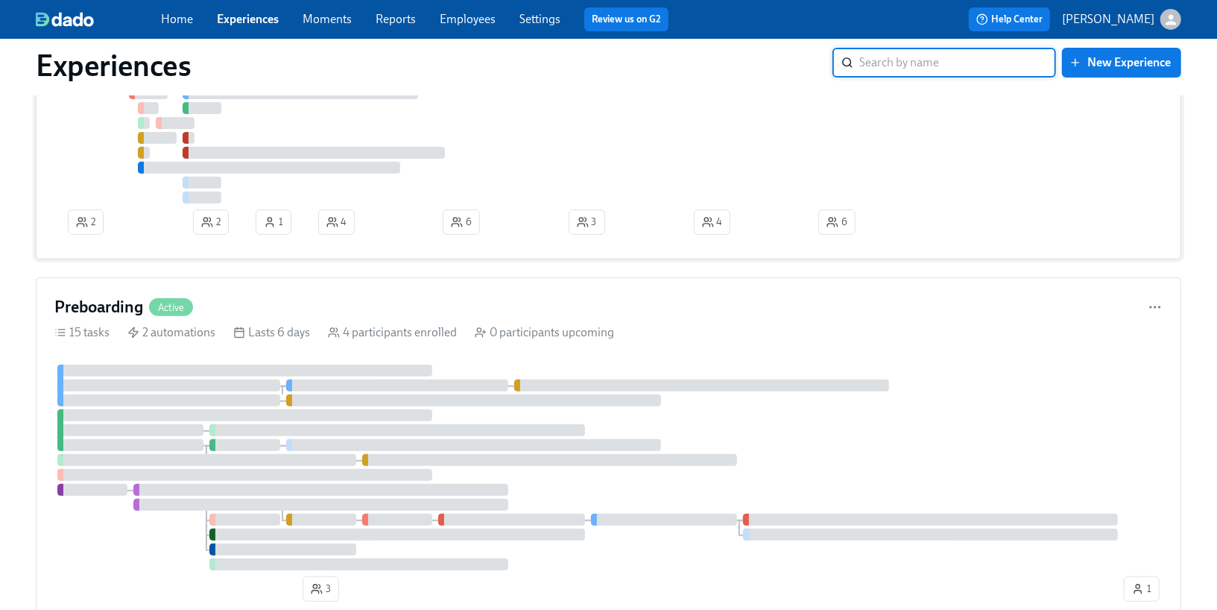
scroll to position [328, 0]
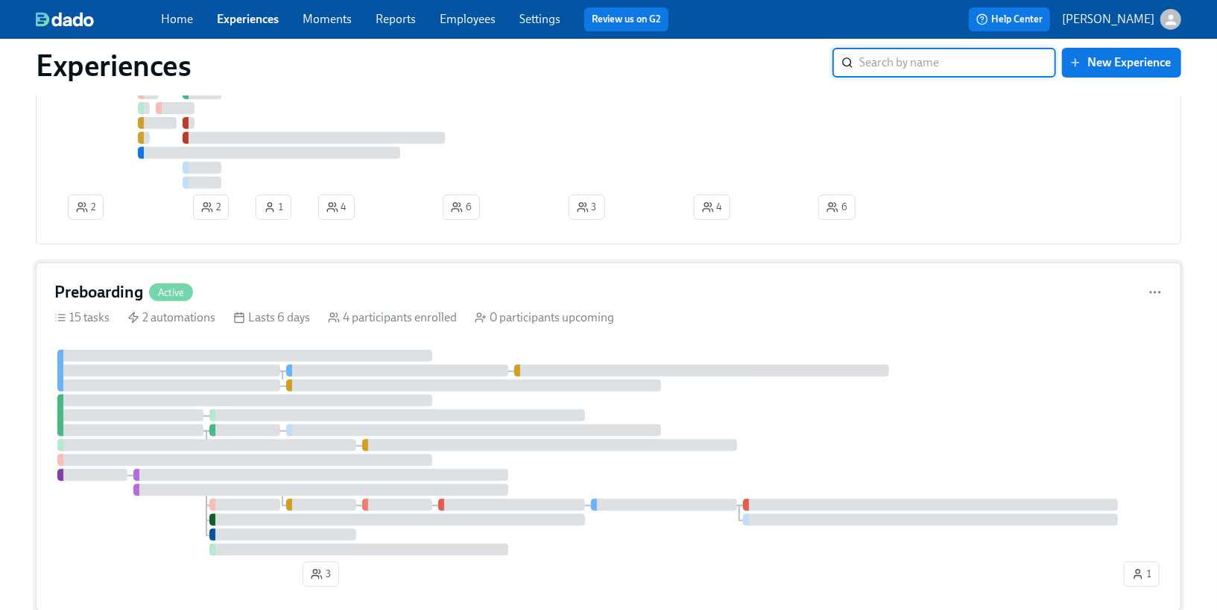
click at [250, 357] on div at bounding box center [244, 356] width 375 height 12
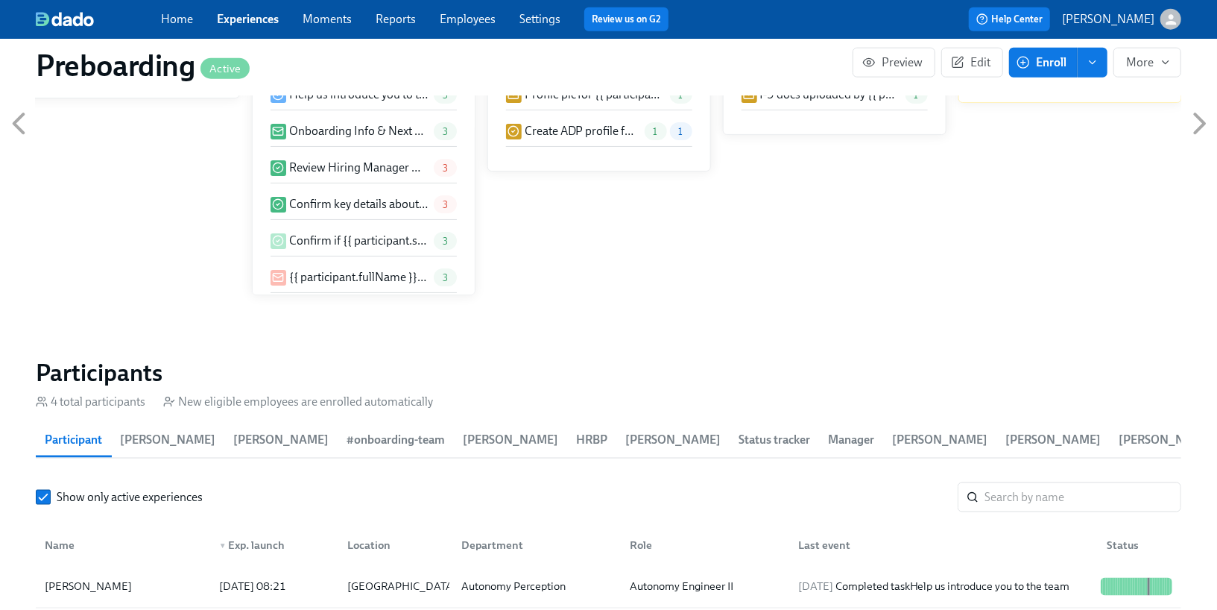
scroll to position [1675, 0]
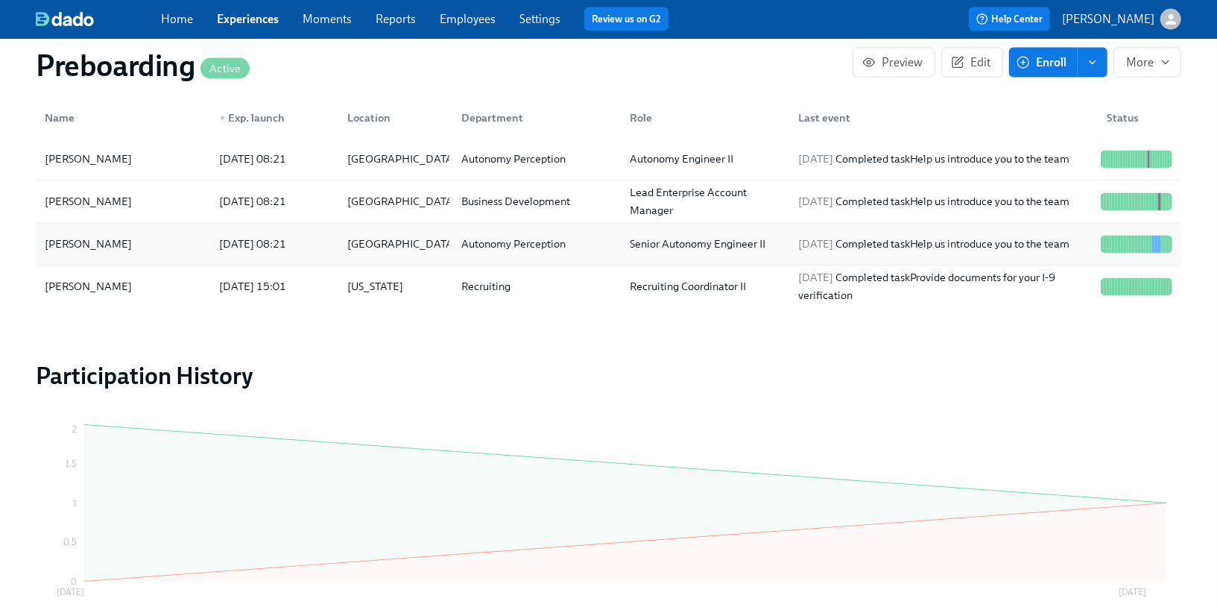
click at [206, 242] on div "[PERSON_NAME]" at bounding box center [123, 245] width 168 height 30
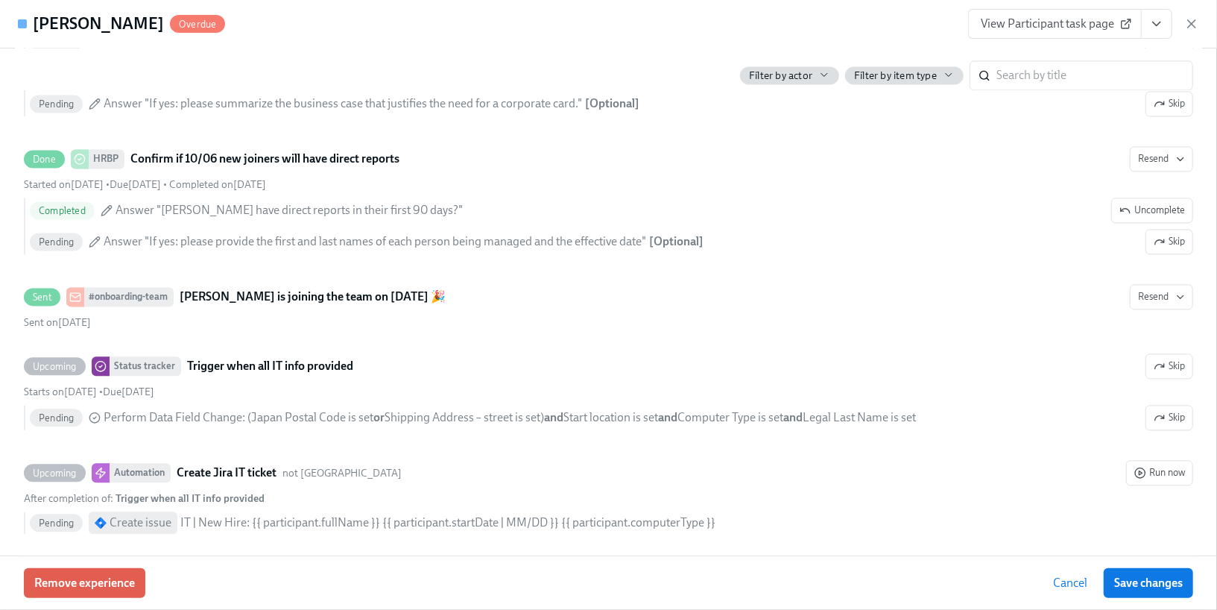
scroll to position [1965, 0]
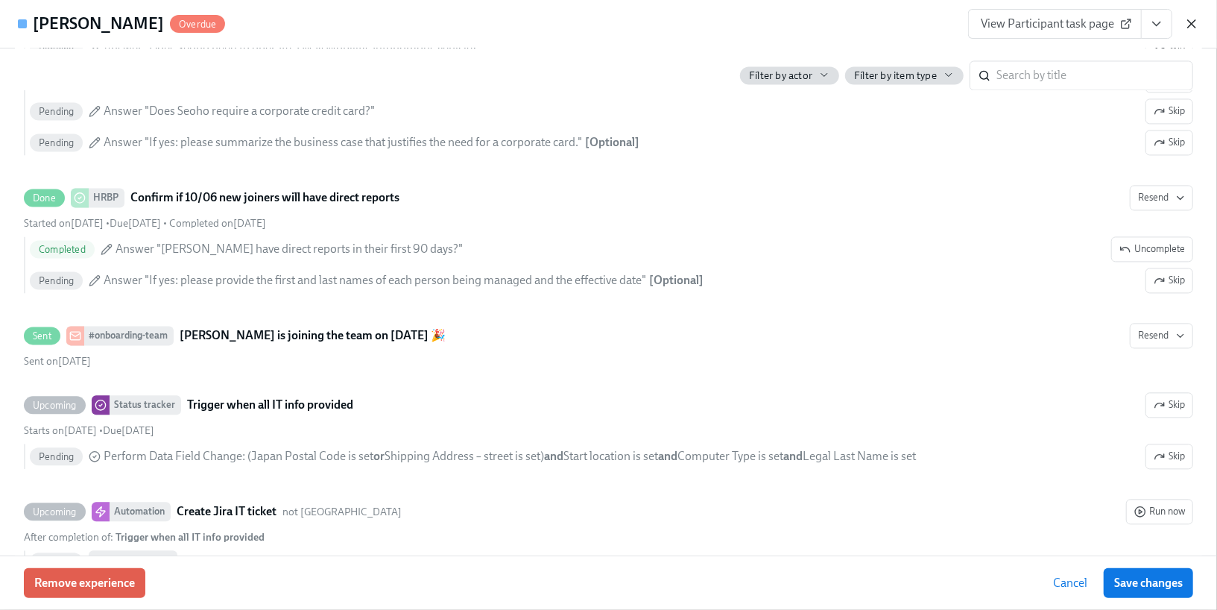
click at [1192, 28] on icon "button" at bounding box center [1192, 23] width 15 height 15
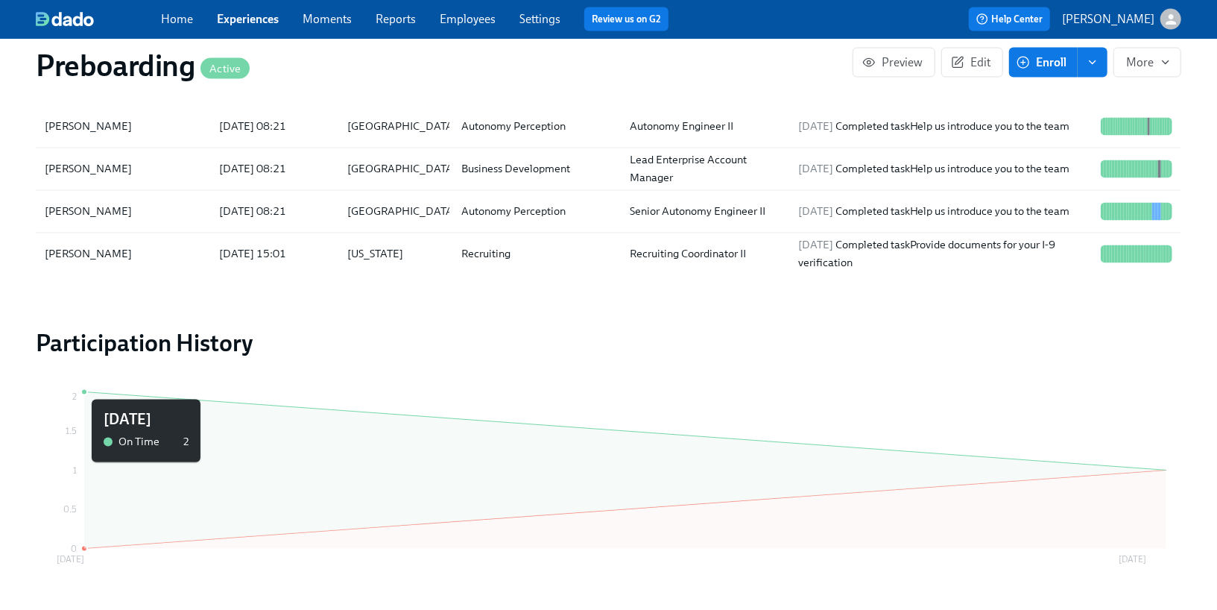
scroll to position [1698, 0]
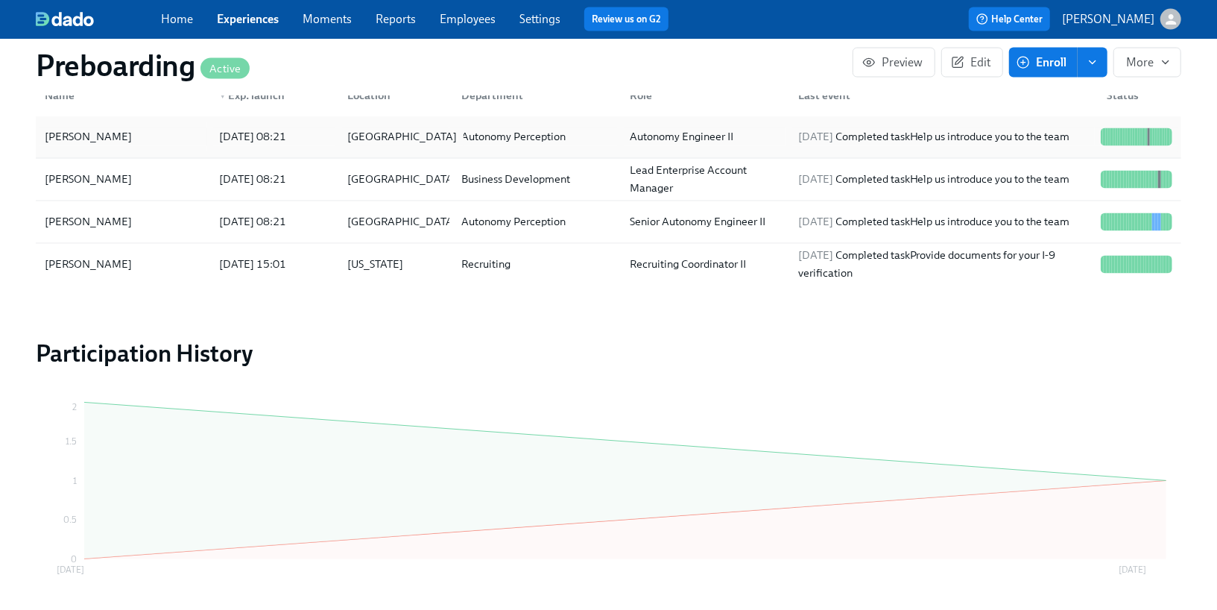
click at [367, 145] on div "[GEOGRAPHIC_DATA]" at bounding box center [393, 137] width 114 height 30
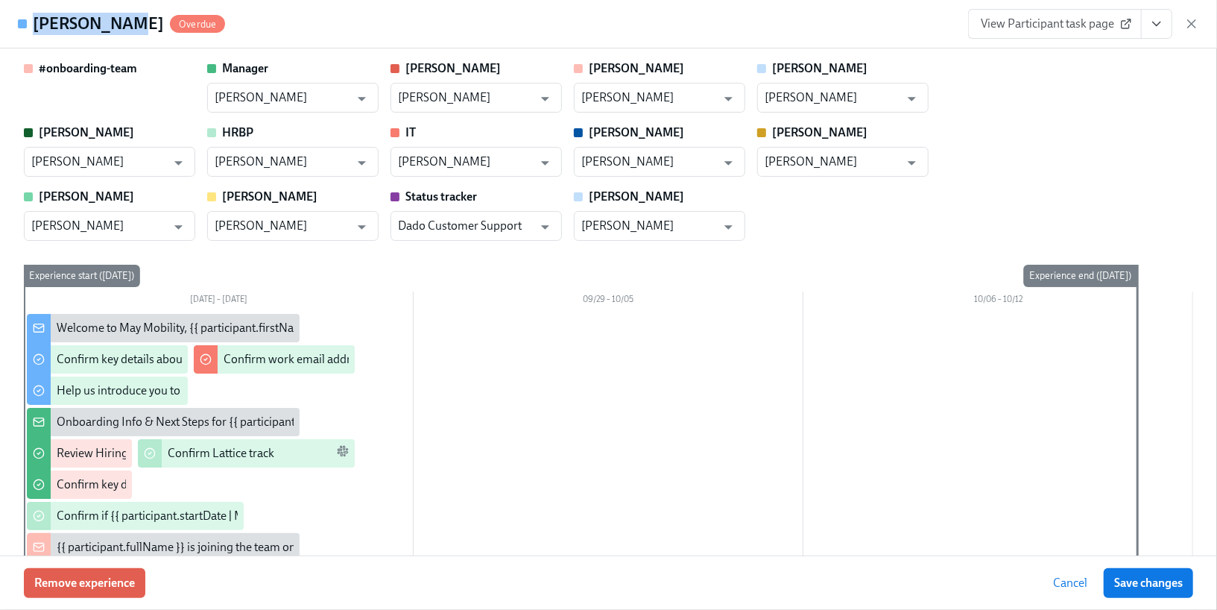
drag, startPoint x: 124, startPoint y: 29, endPoint x: 34, endPoint y: 28, distance: 89.5
click at [34, 28] on h4 "[PERSON_NAME]" at bounding box center [98, 24] width 131 height 22
copy h4 "[PERSON_NAME]"
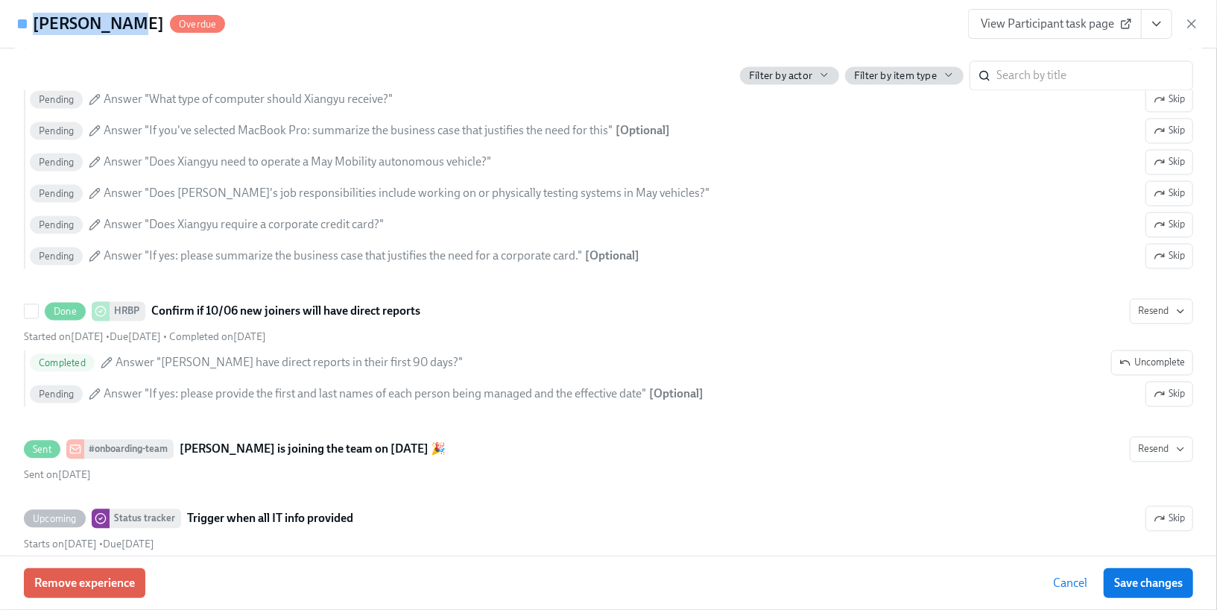
scroll to position [1918, 0]
